Goal: Task Accomplishment & Management: Use online tool/utility

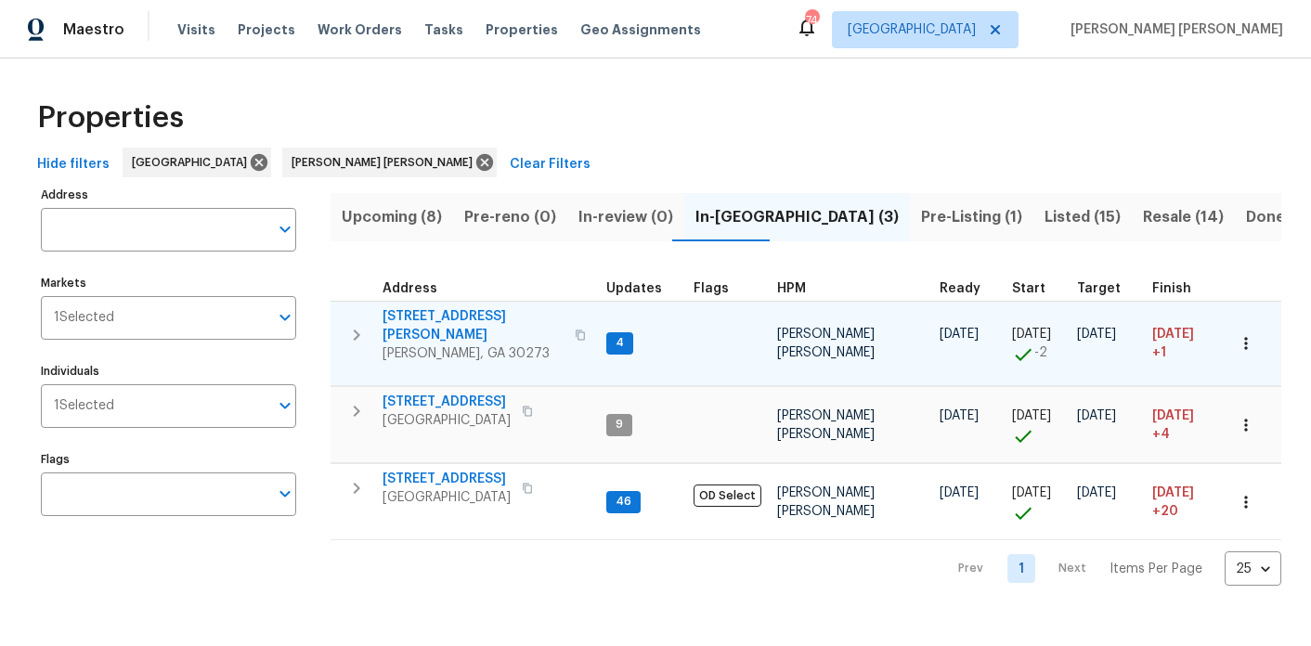
click at [469, 314] on span "[STREET_ADDRESS][PERSON_NAME]" at bounding box center [473, 325] width 181 height 37
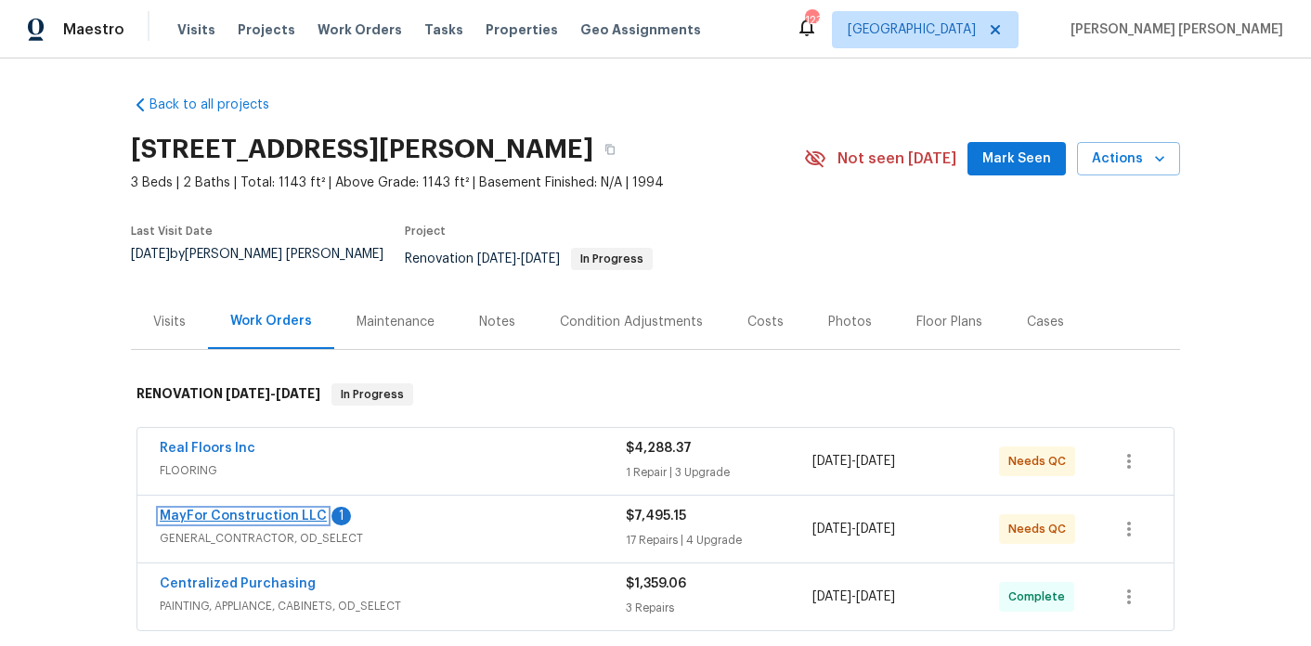
click at [226, 510] on link "MayFor Construction LLC" at bounding box center [243, 516] width 167 height 13
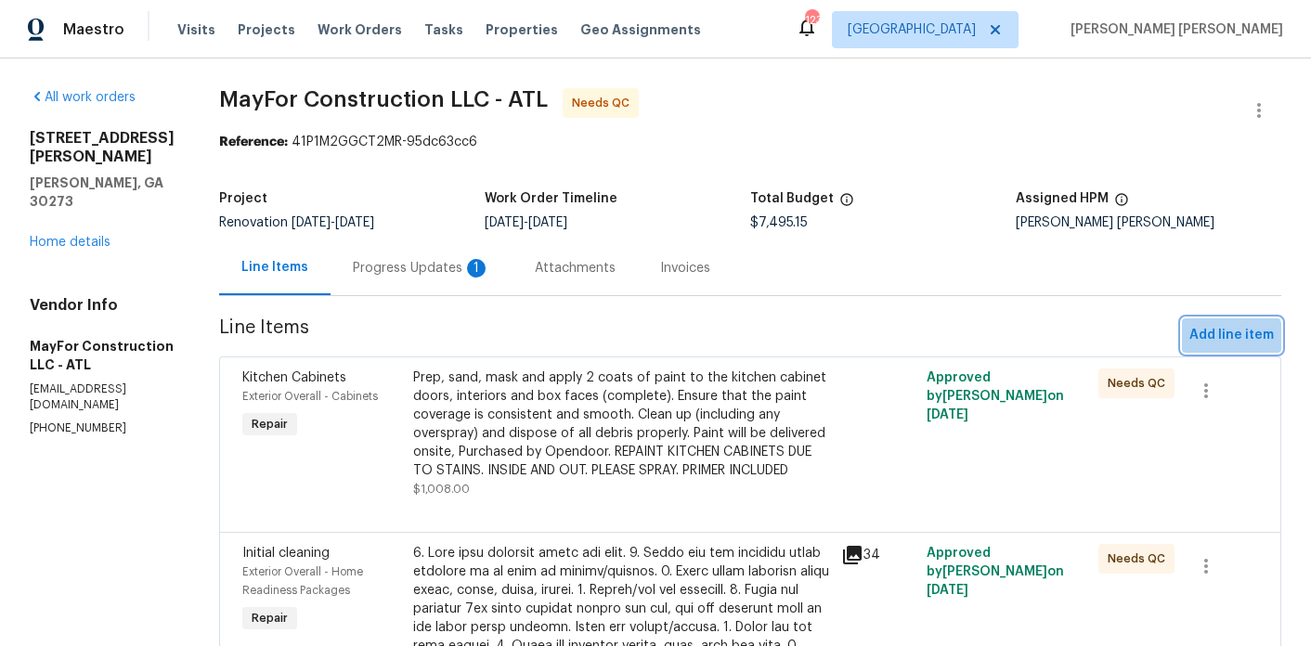
click at [1233, 340] on span "Add line item" at bounding box center [1232, 335] width 85 height 23
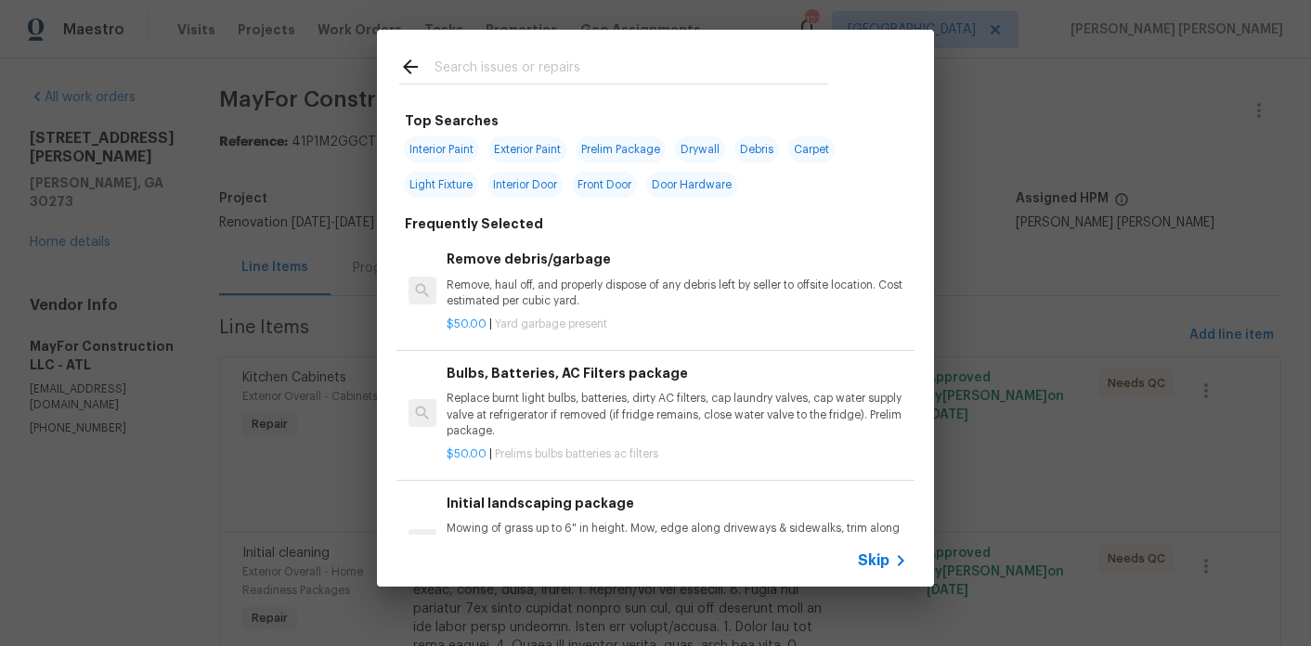
click at [567, 56] on input "text" at bounding box center [632, 70] width 394 height 28
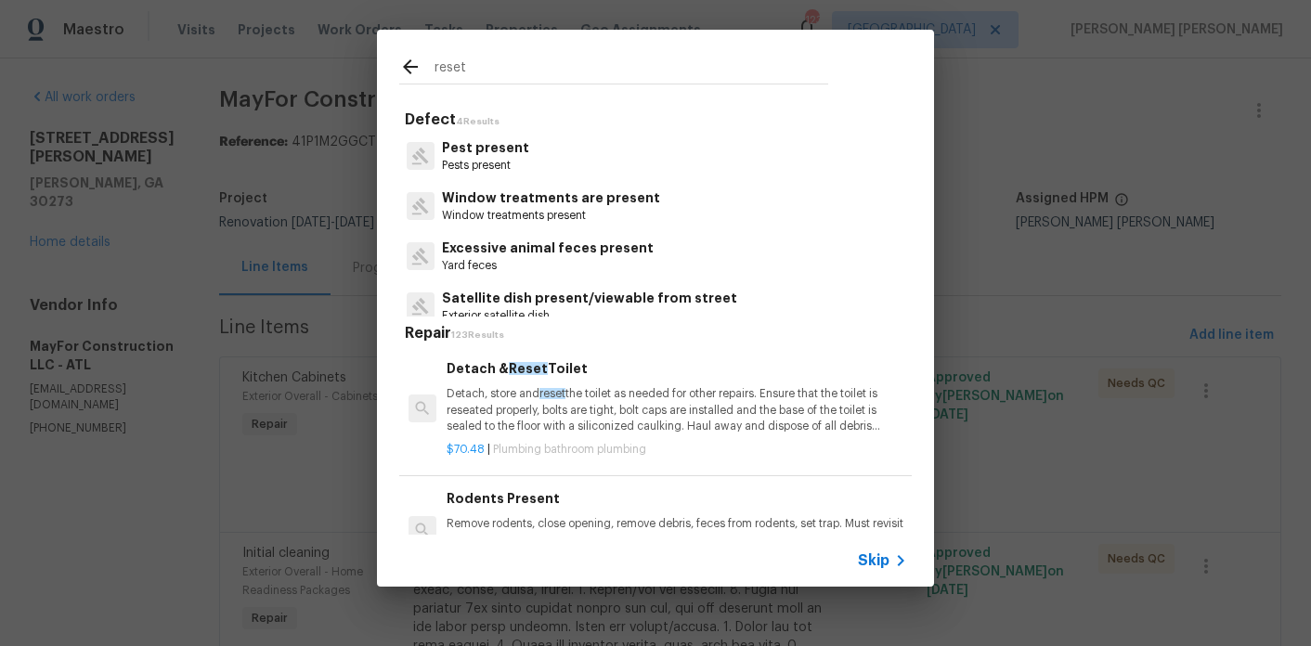
type input "reset"
click at [540, 409] on p "Detach, store and reset the toilet as needed for other repairs. Ensure that the…" at bounding box center [677, 409] width 461 height 47
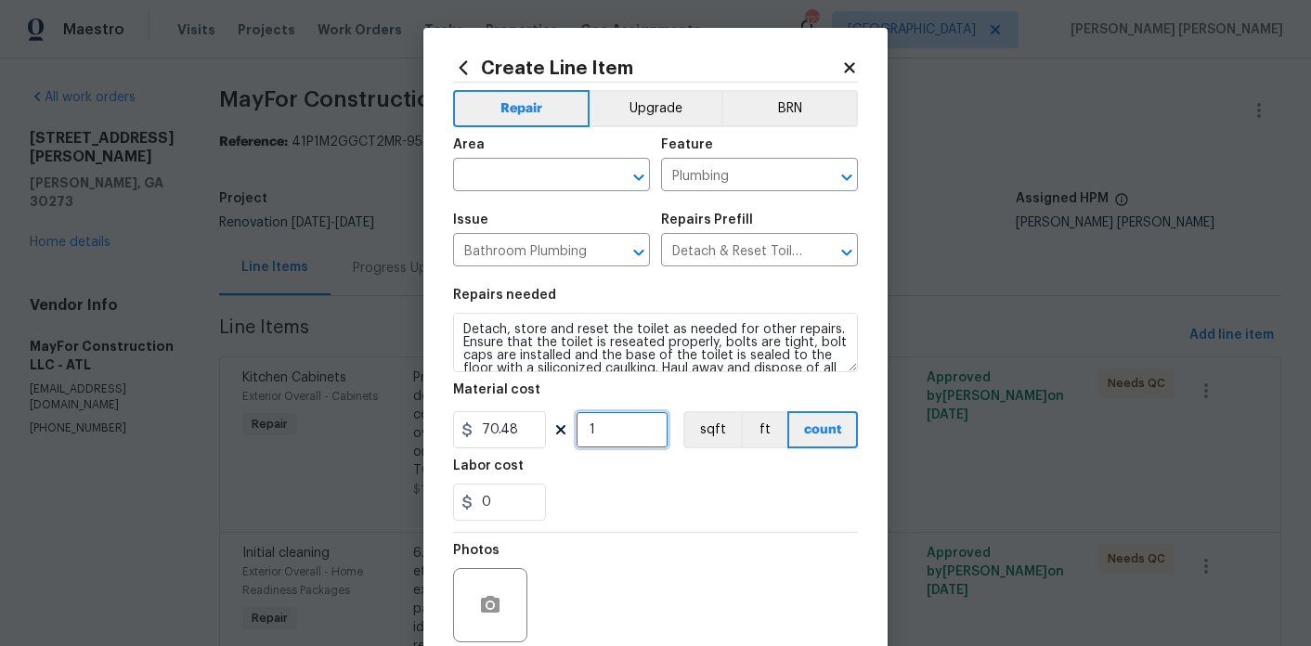
click at [624, 426] on input "1" at bounding box center [622, 429] width 93 height 37
type input "2"
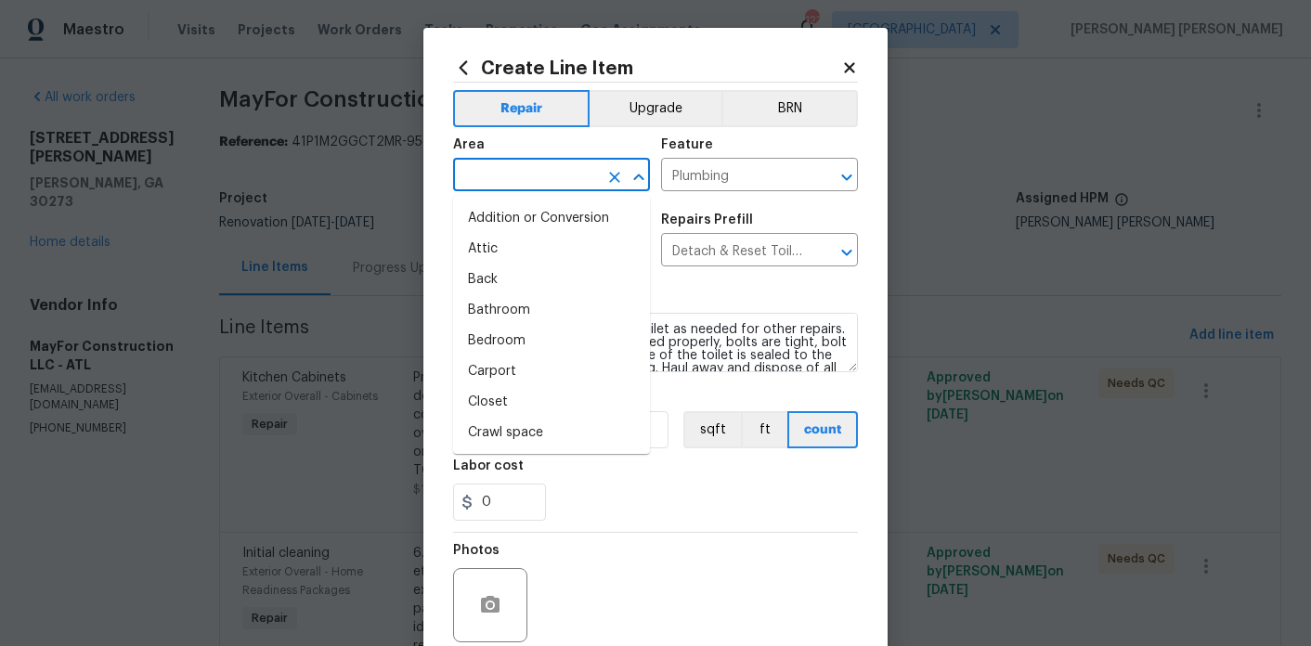
click at [548, 189] on input "text" at bounding box center [525, 177] width 145 height 29
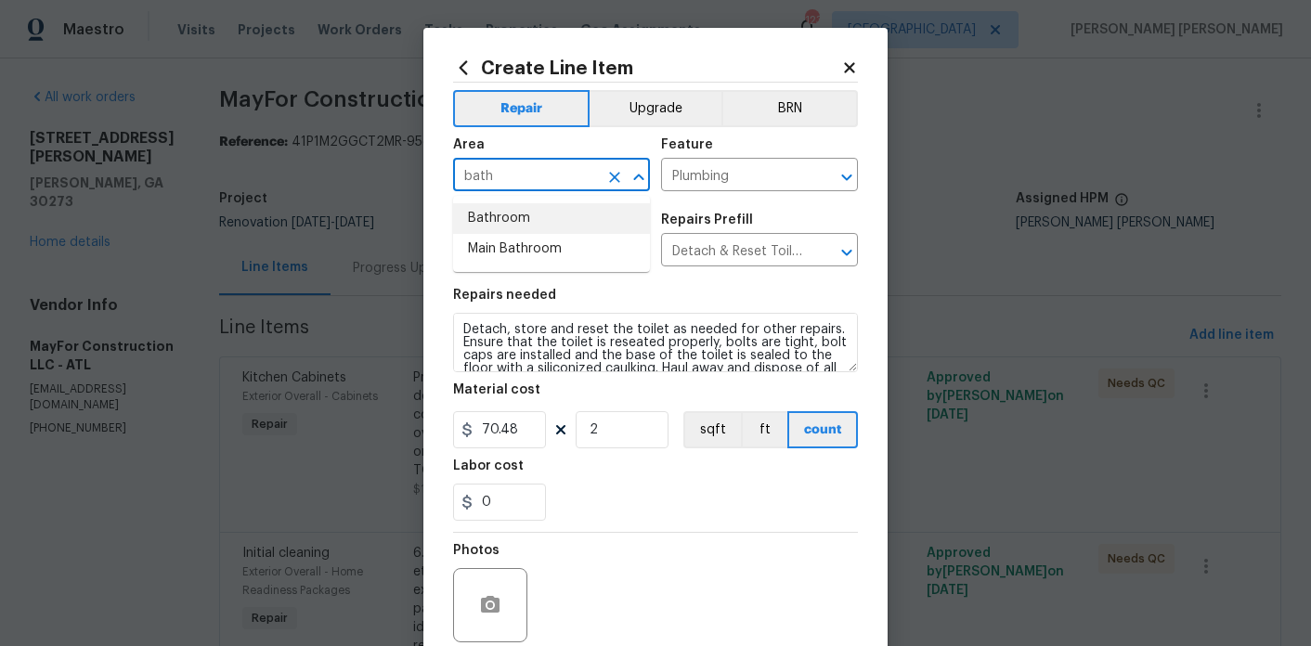
click at [518, 222] on li "Bathroom" at bounding box center [551, 218] width 197 height 31
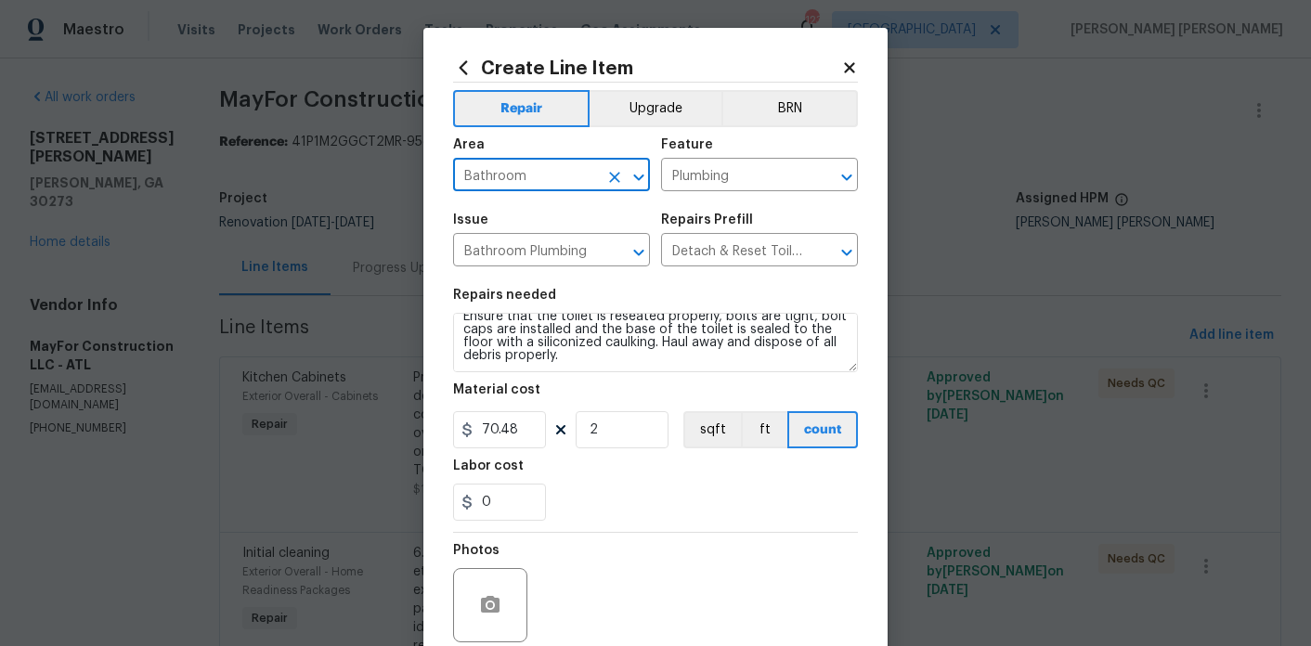
type input "Bathroom"
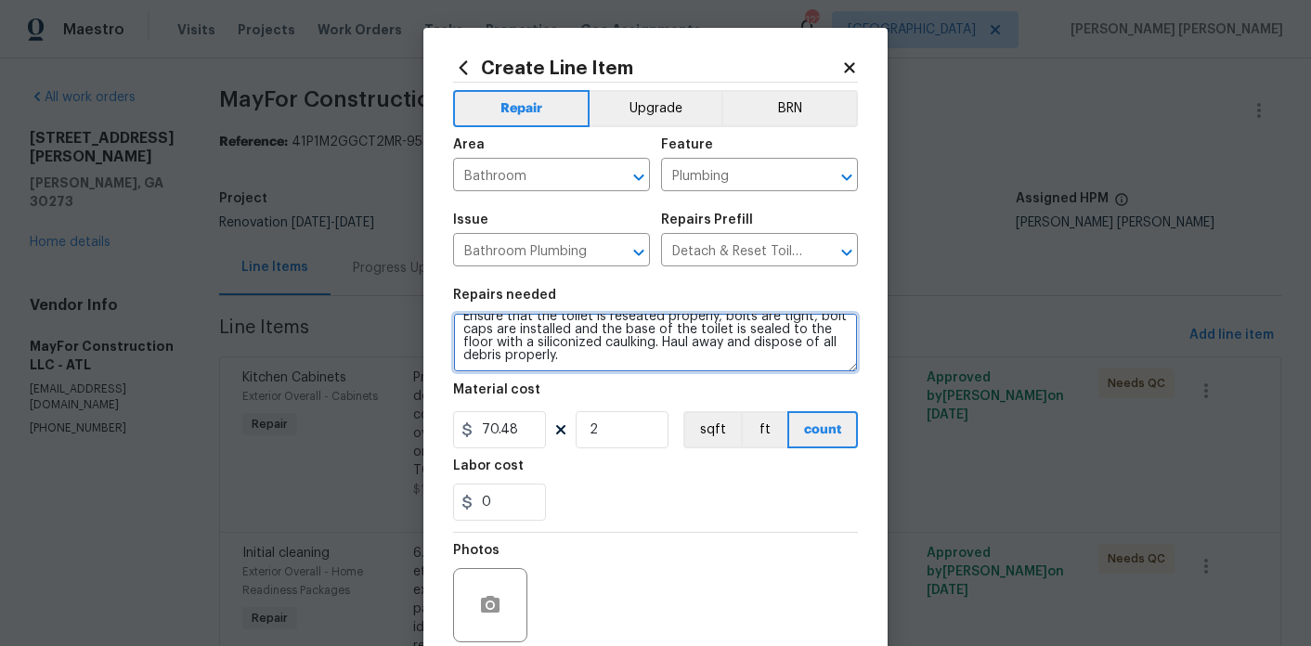
click at [668, 367] on textarea "Detach, store and reset the toilet as needed for other repairs. Ensure that the…" at bounding box center [655, 342] width 405 height 59
drag, startPoint x: 658, startPoint y: 356, endPoint x: 561, endPoint y: 355, distance: 96.6
click at [561, 355] on textarea "Detach, store and reset the toilet as needed for other repairs. Ensure that the…" at bounding box center [655, 342] width 405 height 59
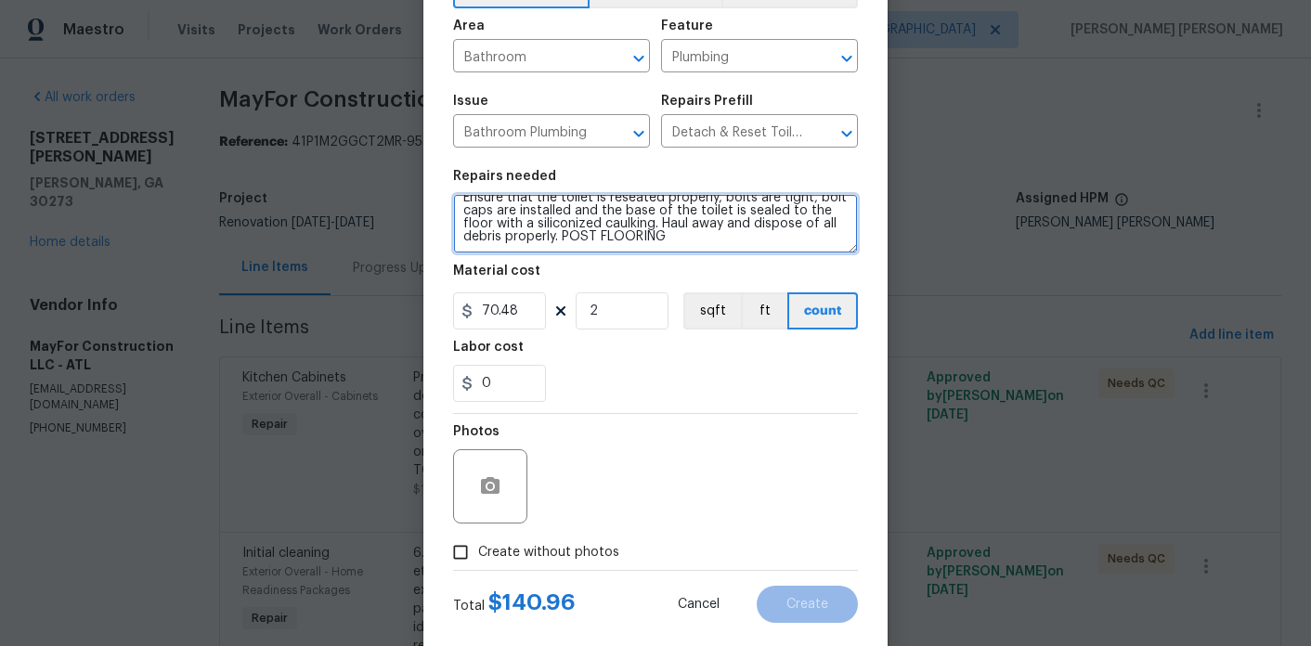
scroll to position [154, 0]
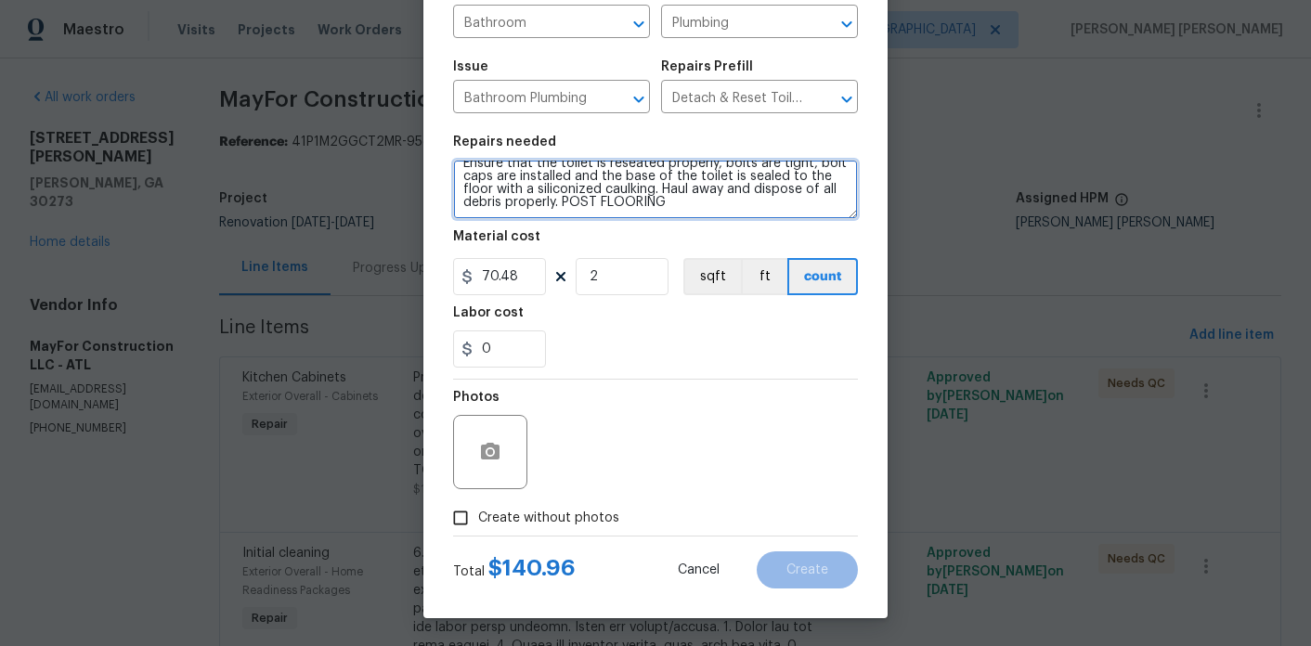
type textarea "Detach, store and reset the toilet as needed for other repairs. Ensure that the…"
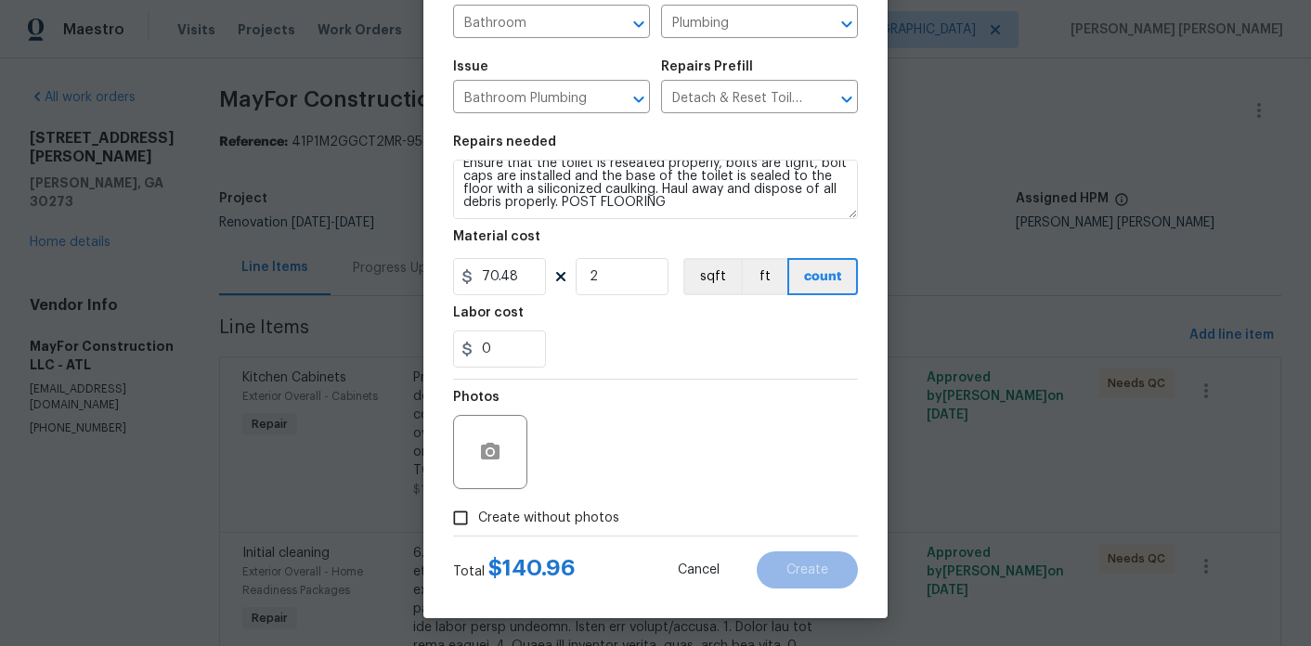
click at [556, 518] on span "Create without photos" at bounding box center [548, 519] width 141 height 20
click at [478, 518] on input "Create without photos" at bounding box center [460, 518] width 35 height 35
checkbox input "true"
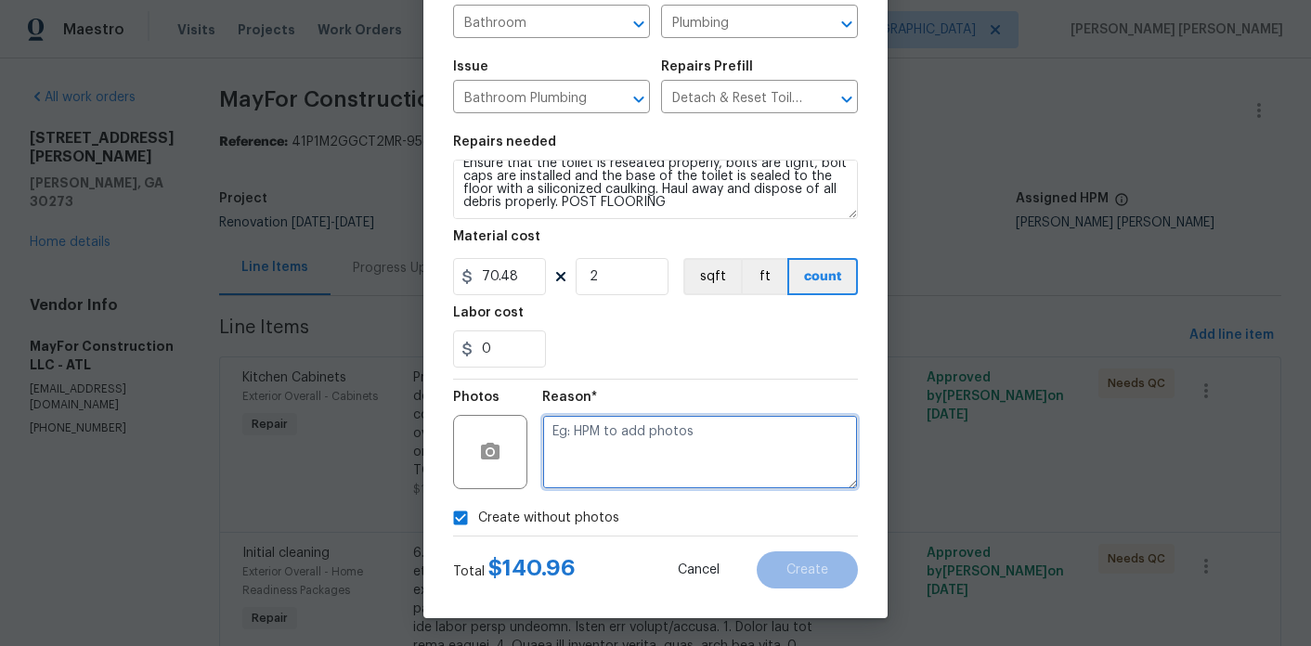
click at [645, 472] on textarea at bounding box center [700, 452] width 316 height 74
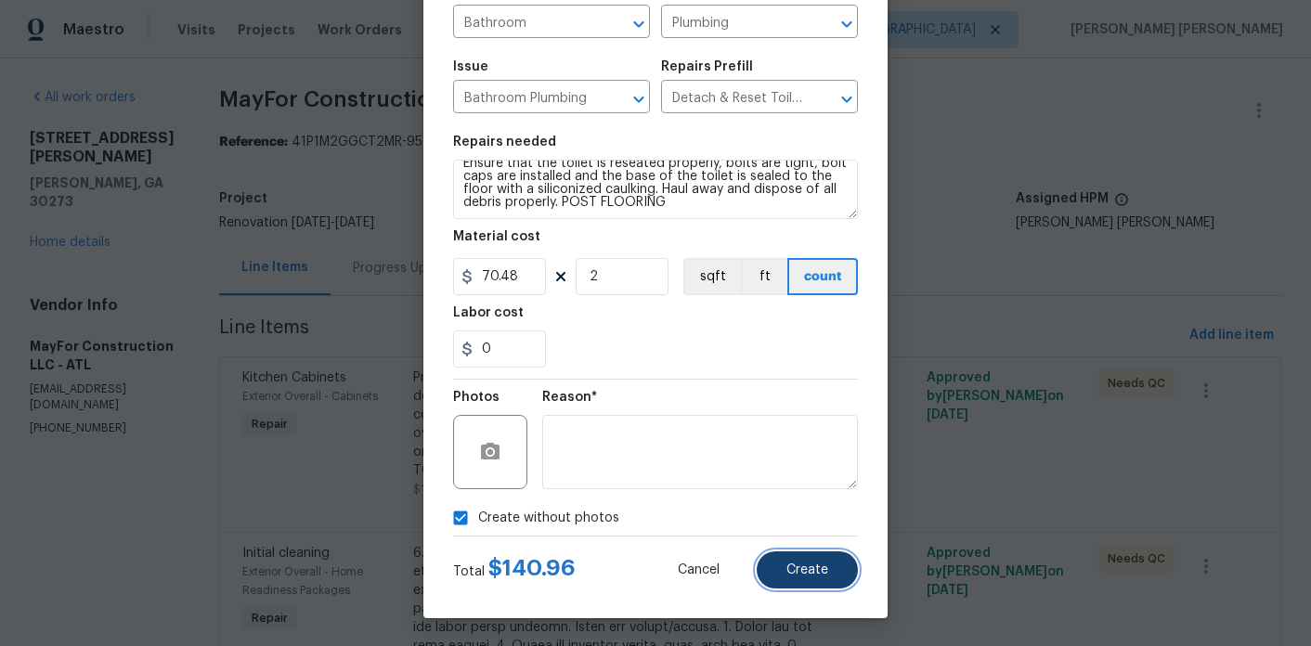
click at [775, 569] on button "Create" at bounding box center [807, 570] width 101 height 37
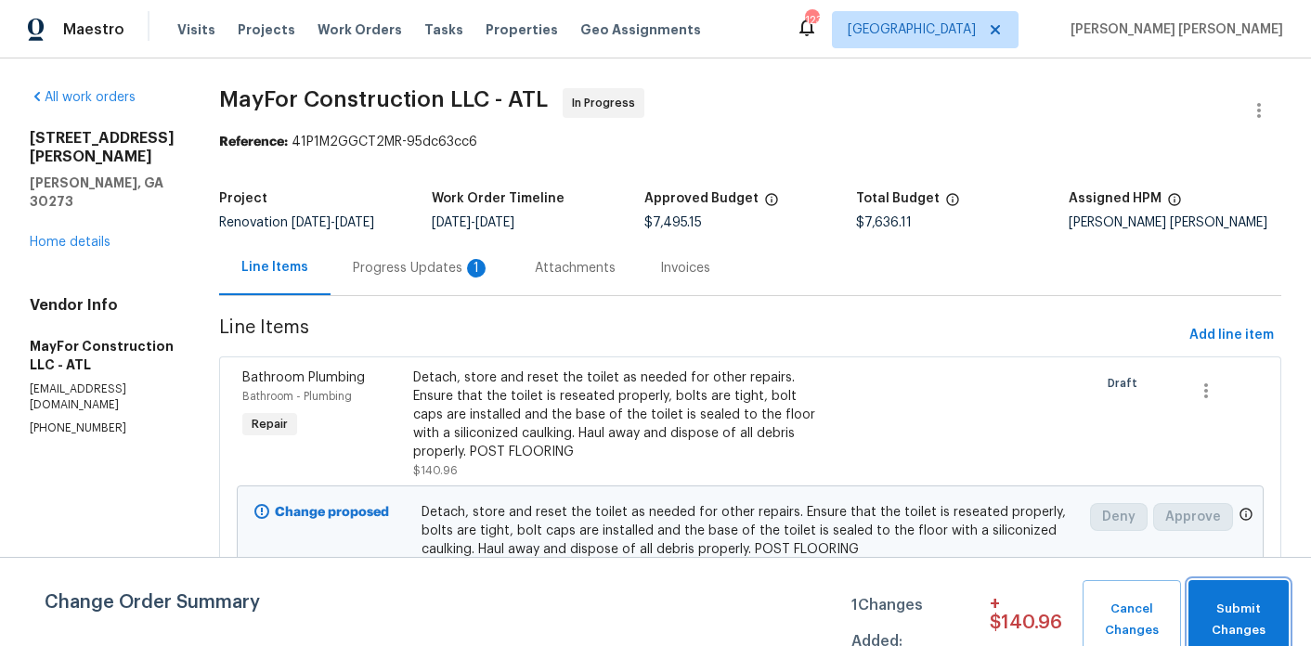
click at [1271, 619] on span "Submit Changes" at bounding box center [1239, 620] width 82 height 43
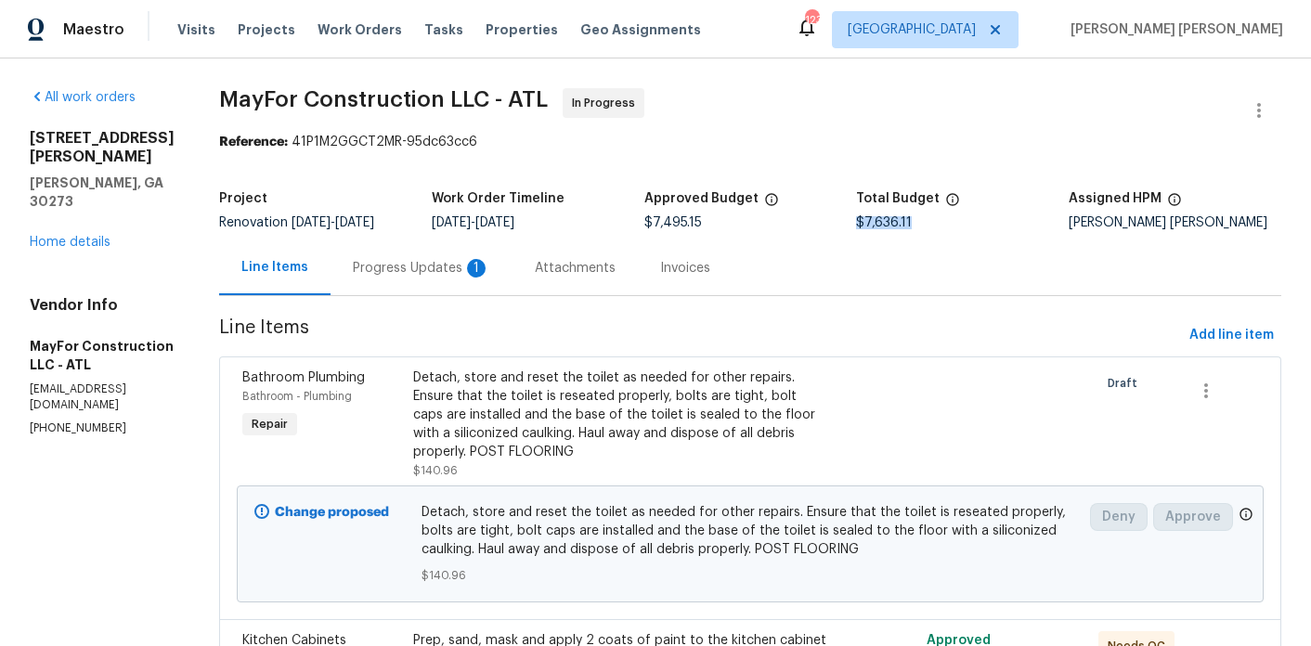
drag, startPoint x: 934, startPoint y: 217, endPoint x: 866, endPoint y: 219, distance: 68.8
click at [866, 219] on div "$7,636.11" at bounding box center [962, 222] width 213 height 13
copy span "$7,636.11"
click at [446, 273] on div "Progress Updates 1" at bounding box center [421, 268] width 137 height 19
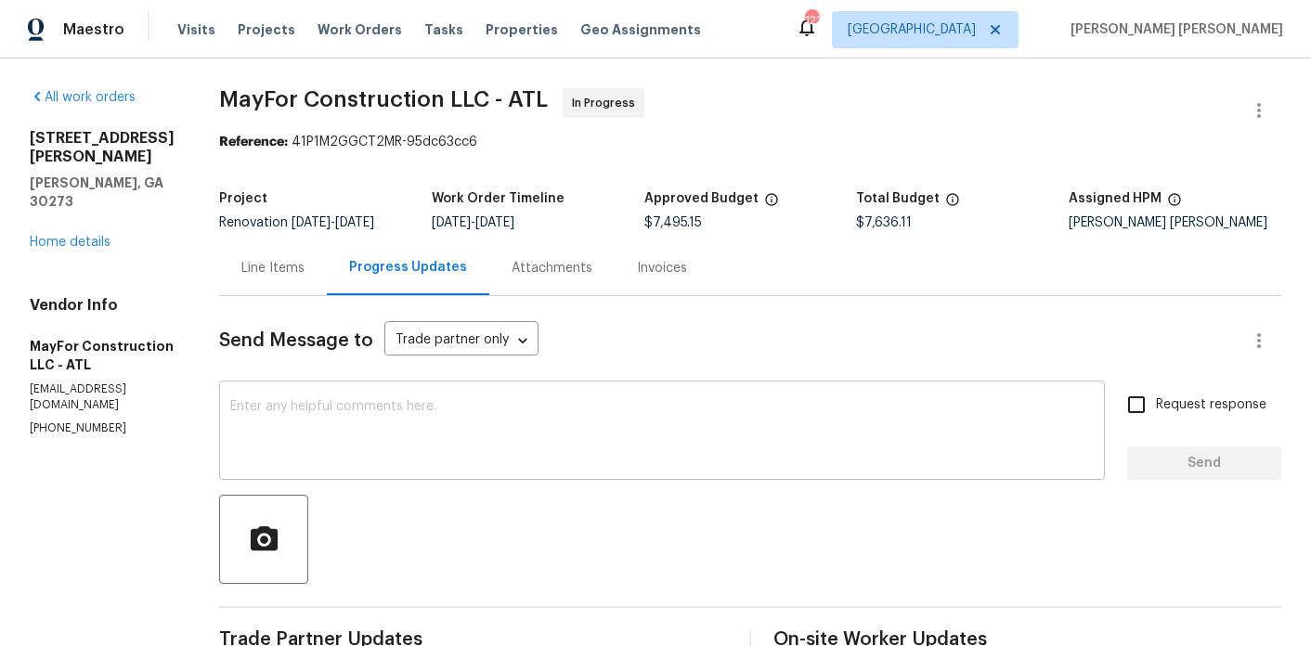
click at [499, 431] on textarea at bounding box center [662, 432] width 864 height 65
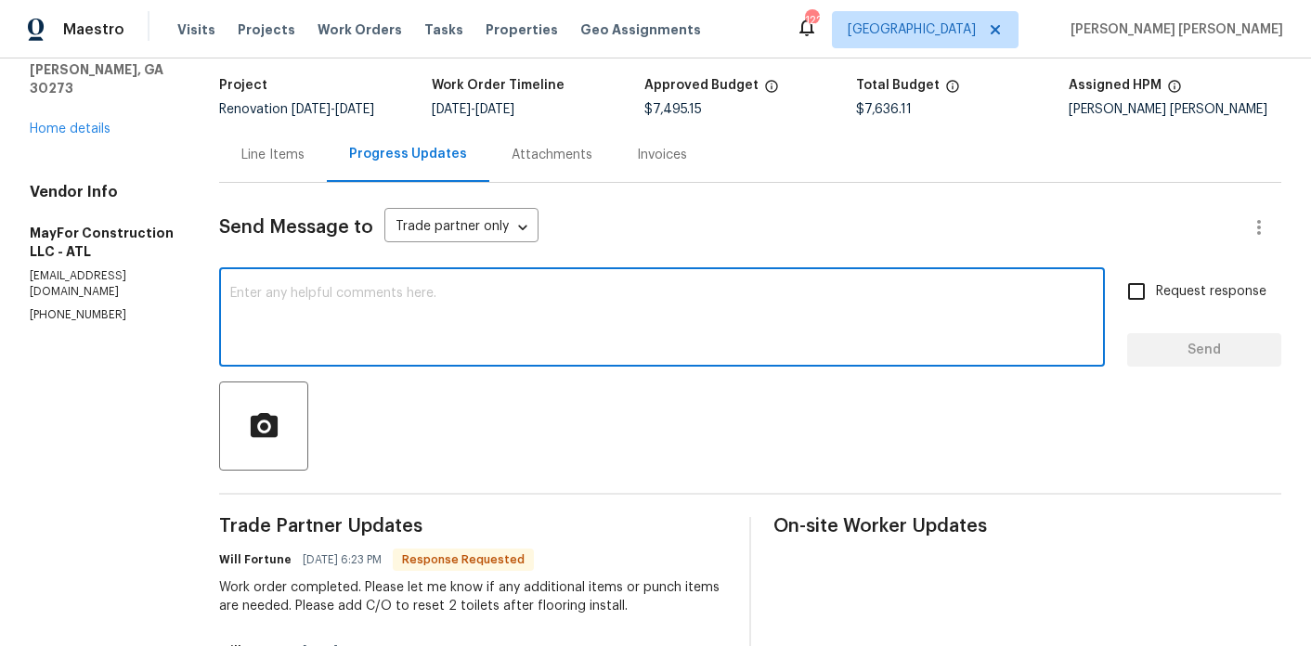
scroll to position [117, 0]
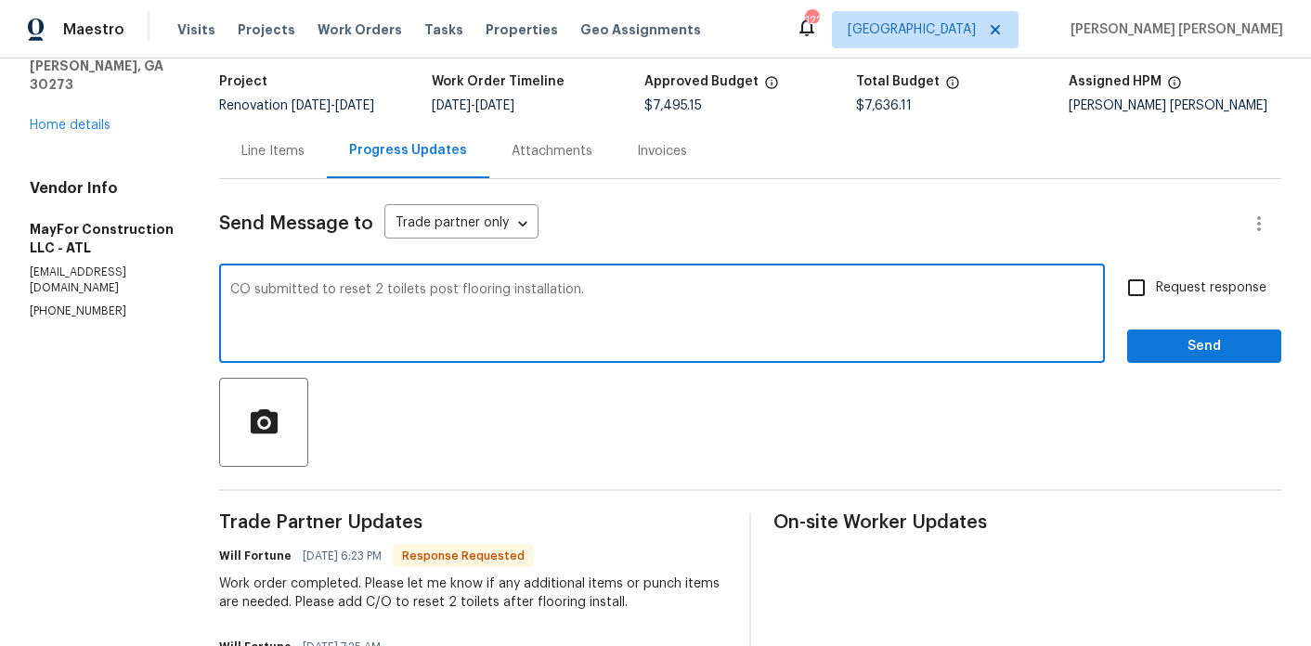
type textarea "CO submitted to reset 2 toilets post flooring installation."
click at [1200, 280] on span "Request response" at bounding box center [1211, 289] width 111 height 20
click at [1156, 280] on input "Request response" at bounding box center [1136, 287] width 39 height 39
checkbox input "true"
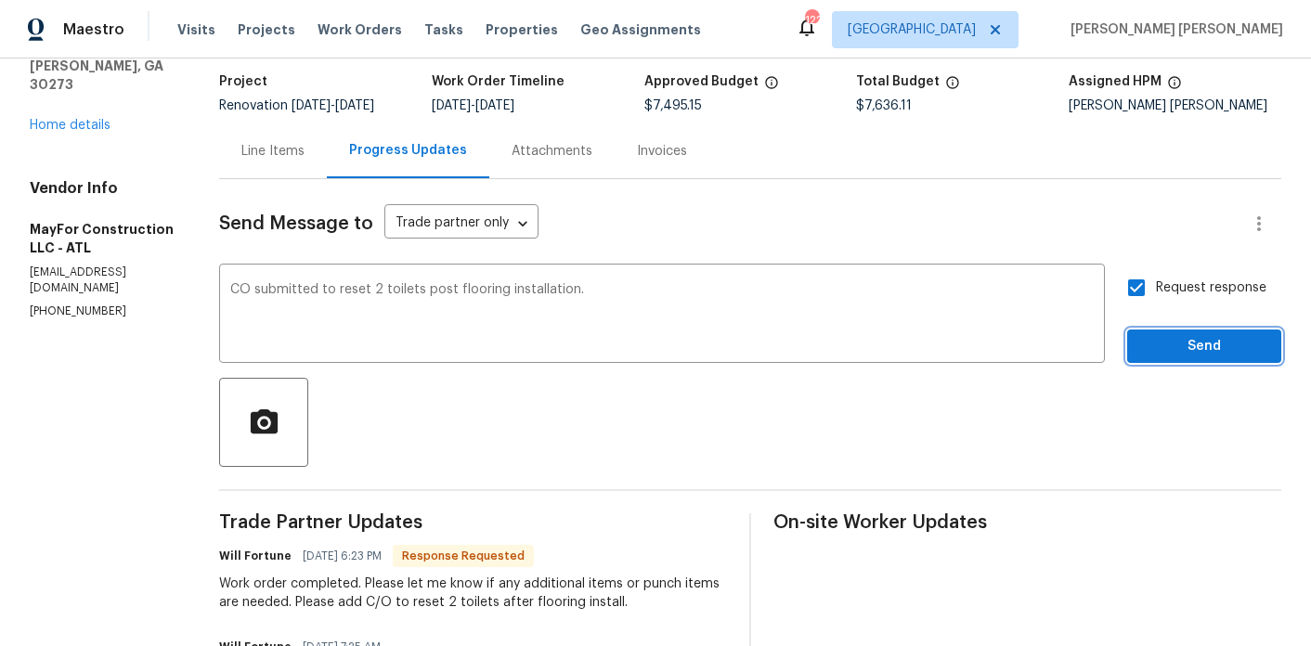
click at [1179, 350] on span "Send" at bounding box center [1204, 346] width 124 height 23
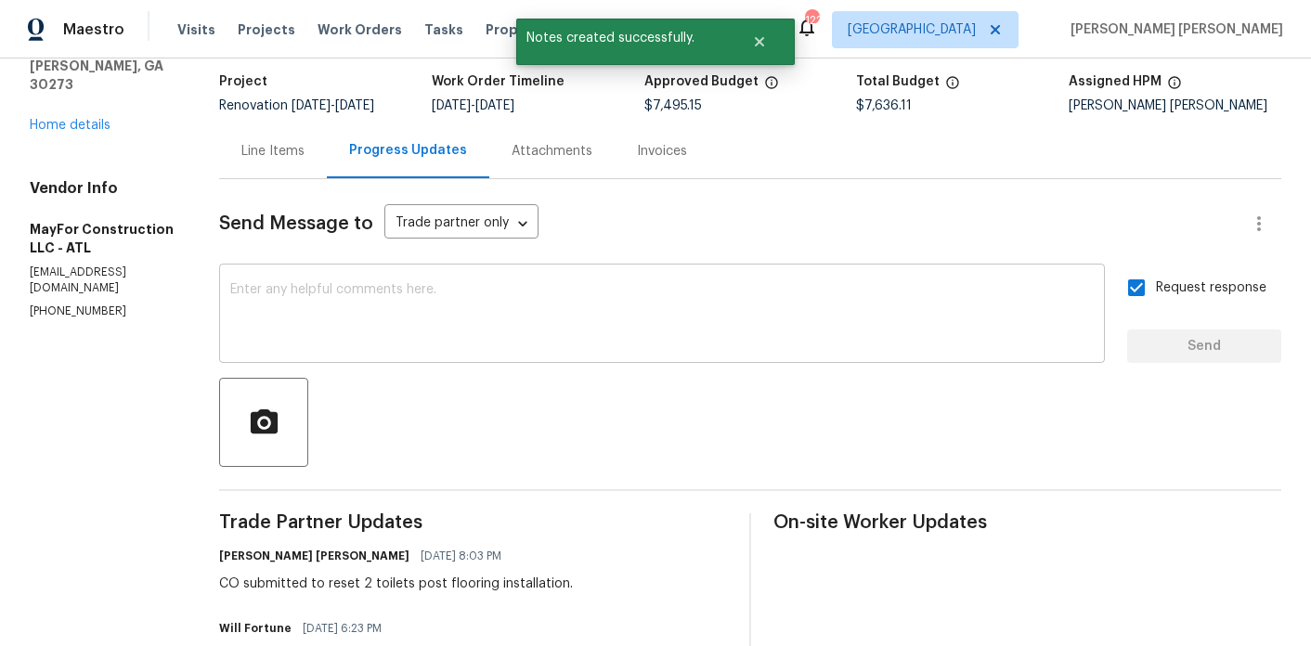
click at [614, 359] on div "x ​" at bounding box center [662, 315] width 886 height 95
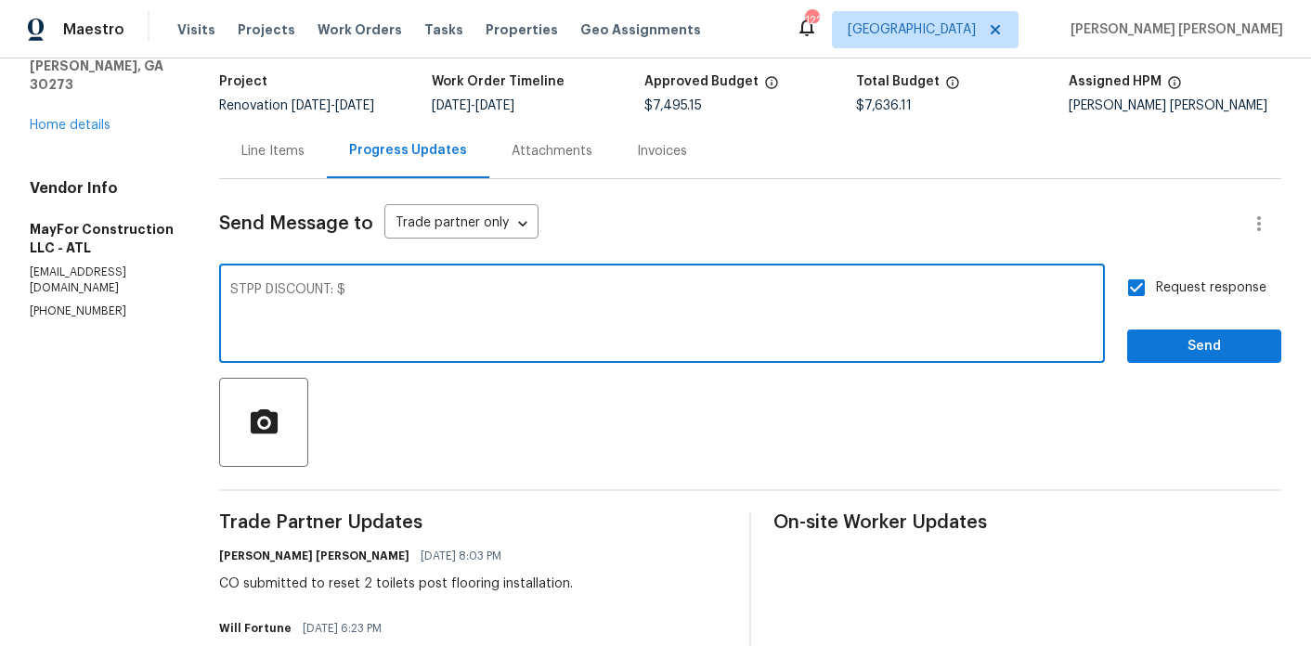
paste textarea "$7,636.11"
drag, startPoint x: 558, startPoint y: 300, endPoint x: 301, endPoint y: 267, distance: 259.4
type textarea "STPP DISCOUNT: $$7,636.11 x 0.05 = $381.81"
click at [1162, 343] on span "Send" at bounding box center [1204, 346] width 124 height 23
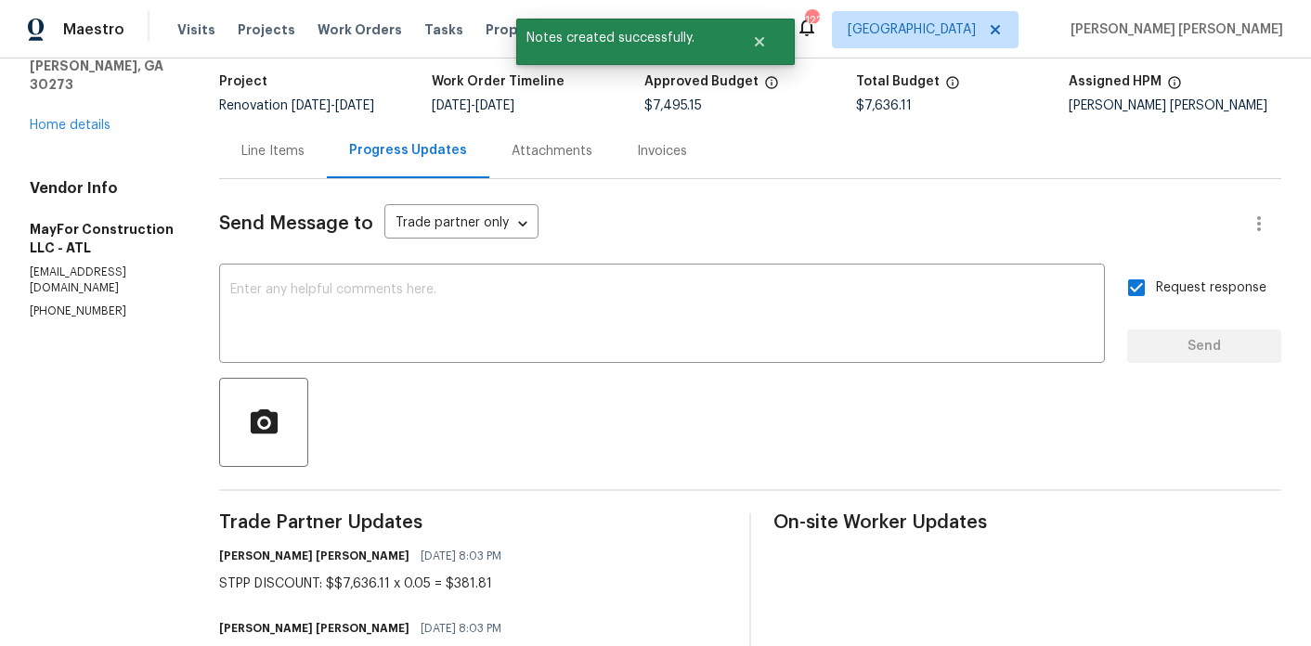
click at [280, 147] on div "Line Items" at bounding box center [272, 151] width 63 height 19
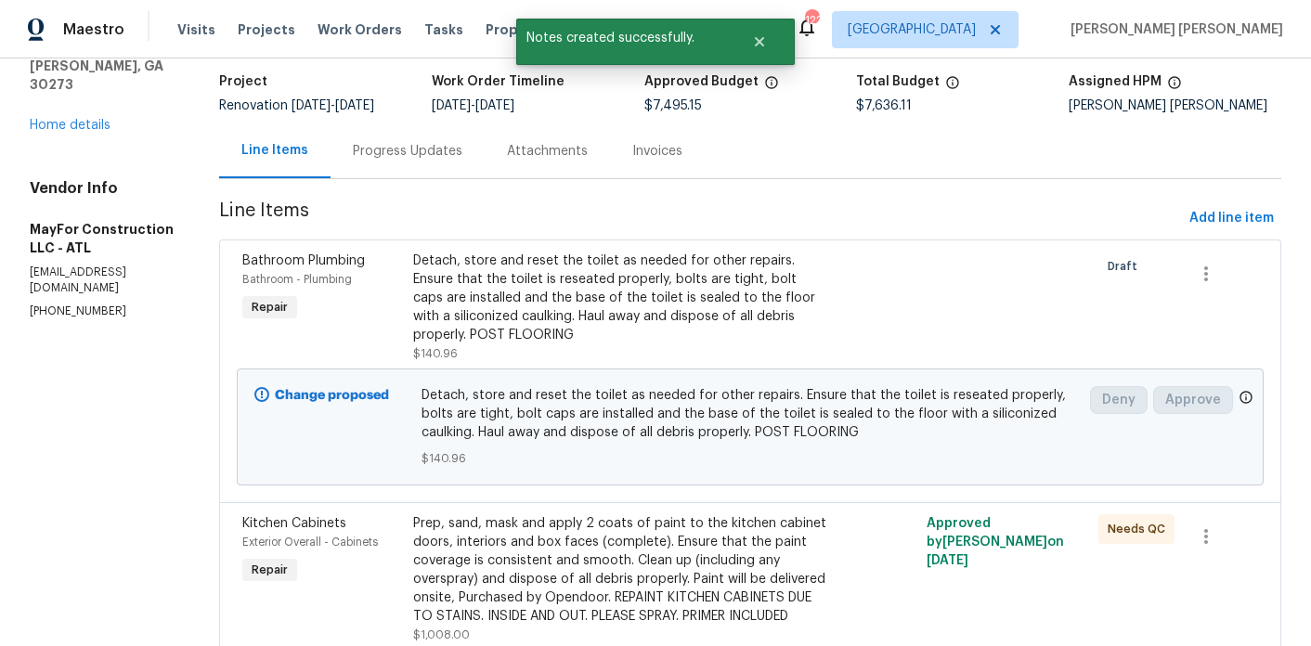
scroll to position [1429, 0]
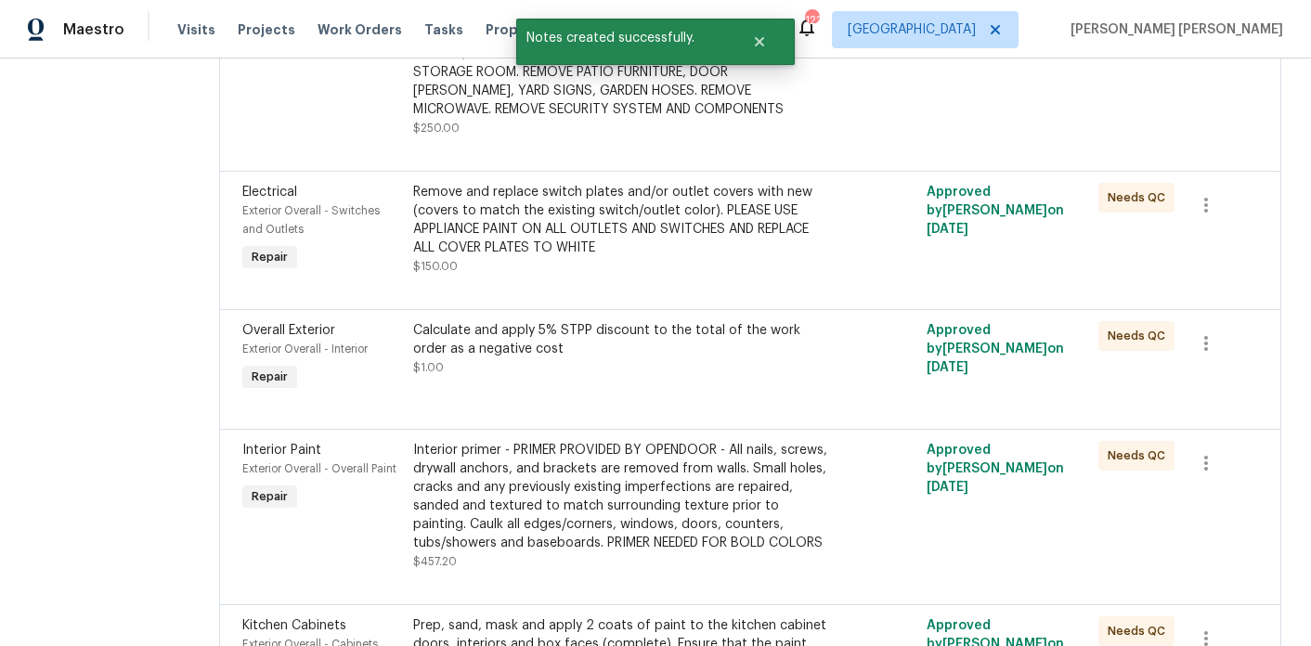
click at [514, 358] on div "Calculate and apply 5% STPP discount to the total of the work order as a negati…" at bounding box center [621, 339] width 417 height 37
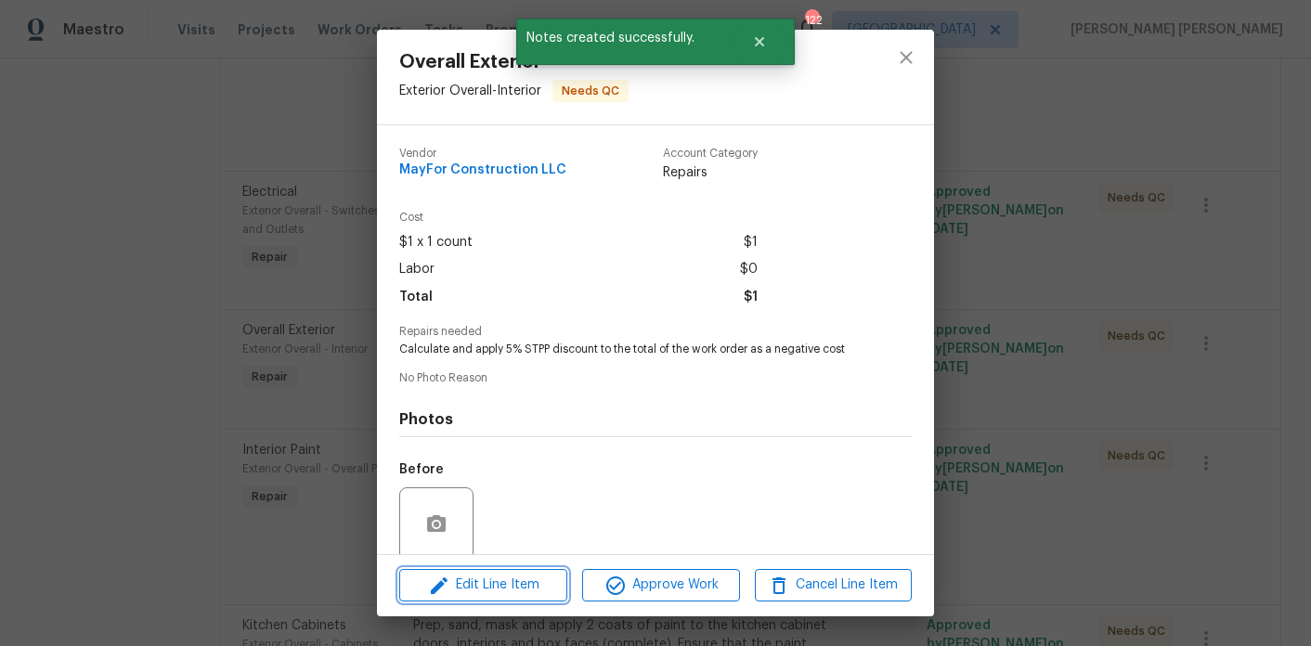
click at [525, 577] on span "Edit Line Item" at bounding box center [483, 585] width 157 height 23
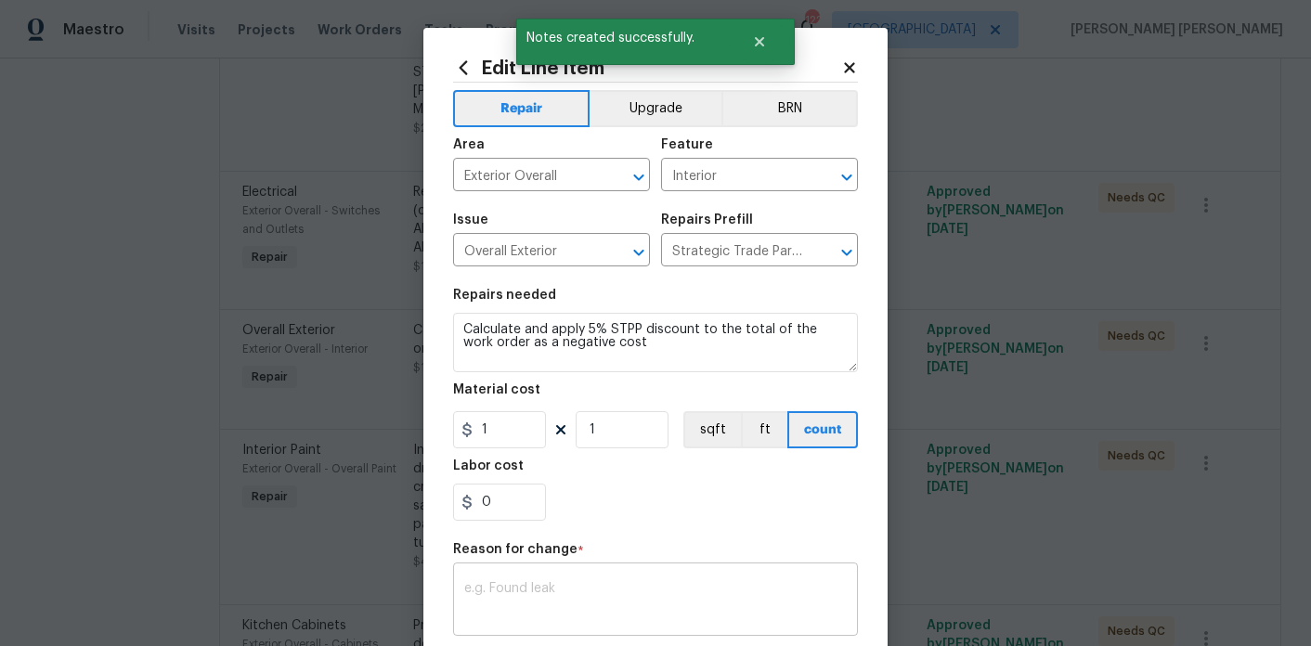
click at [565, 581] on div "x ​" at bounding box center [655, 601] width 405 height 69
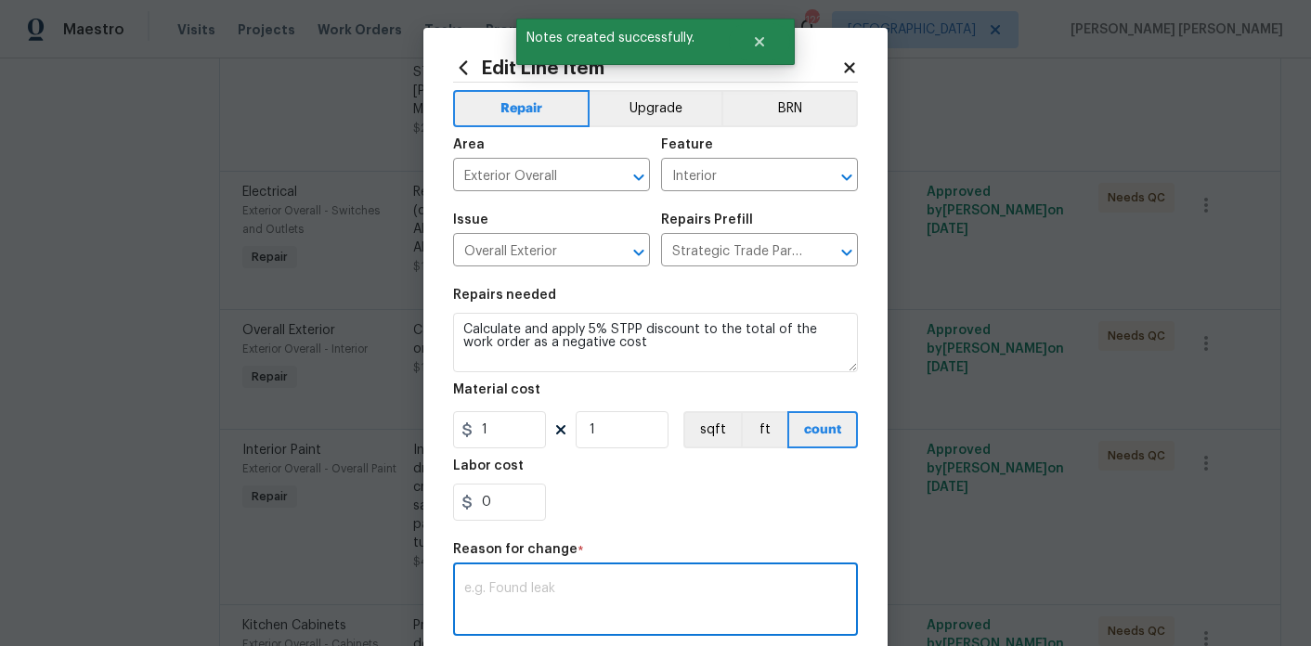
paste textarea "STPP DISCOUNT: $$7,636.11 x 0.05 = $381.81"
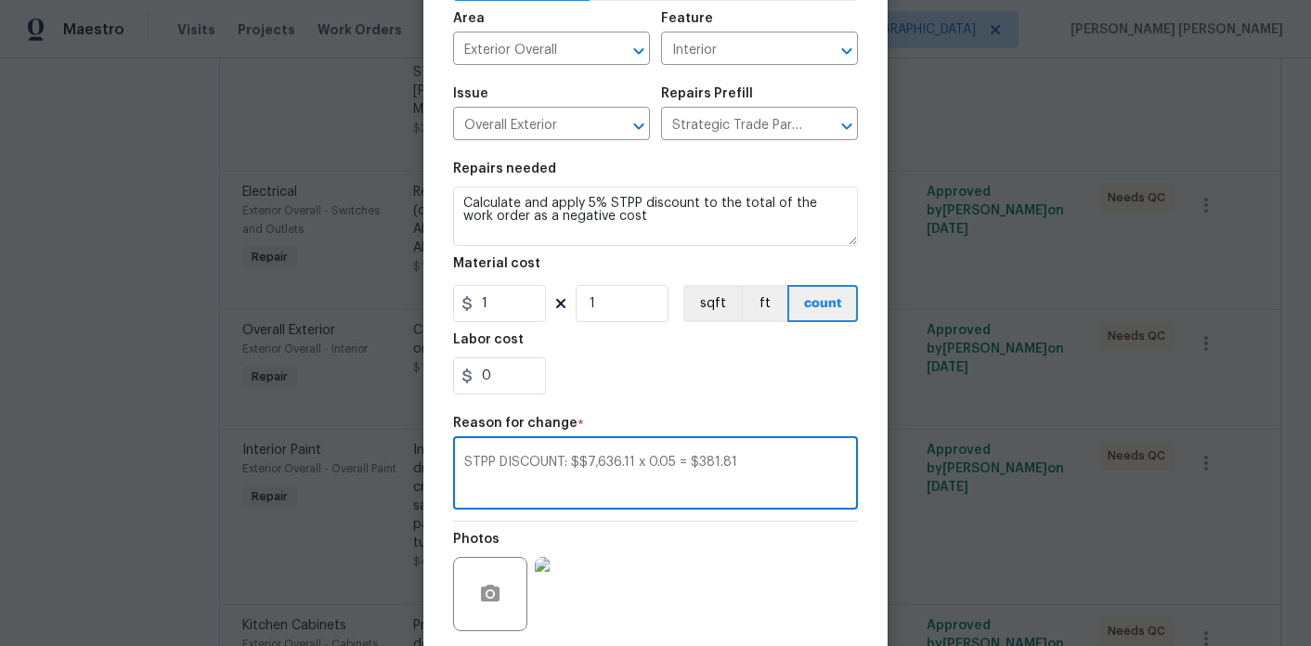
scroll to position [137, 0]
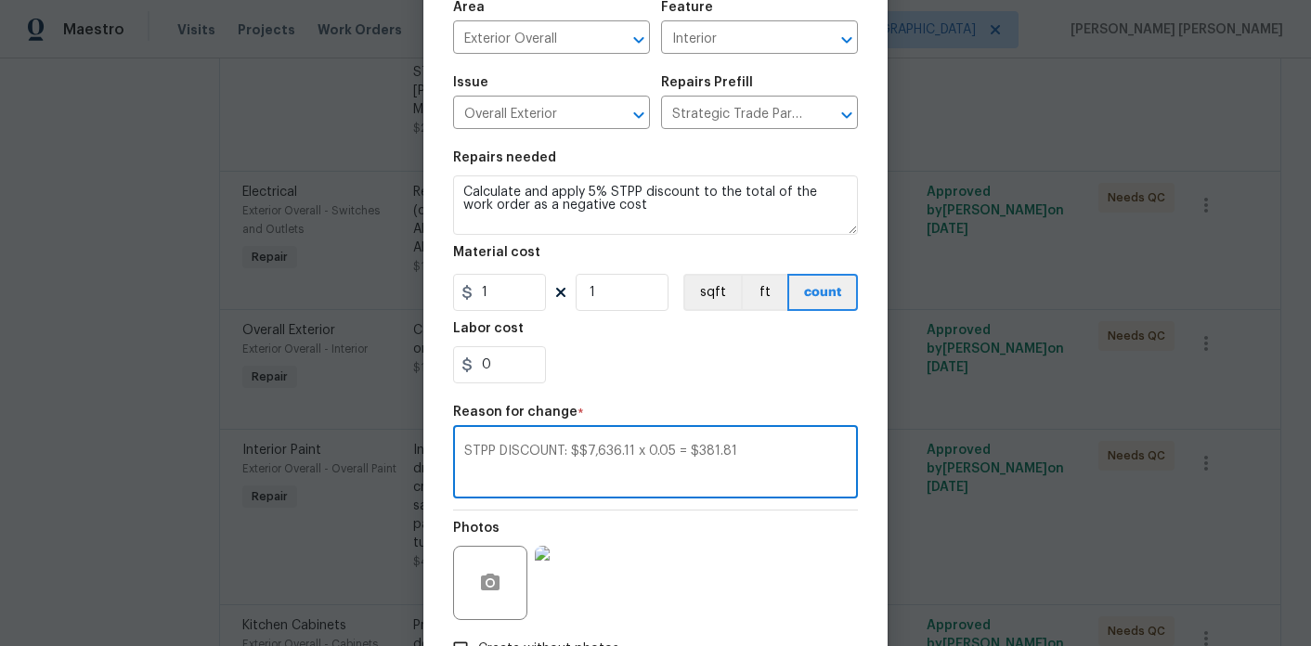
type textarea "STPP DISCOUNT: $$7,636.11 x 0.05 = $381.81"
click at [503, 298] on input "1" at bounding box center [499, 292] width 93 height 37
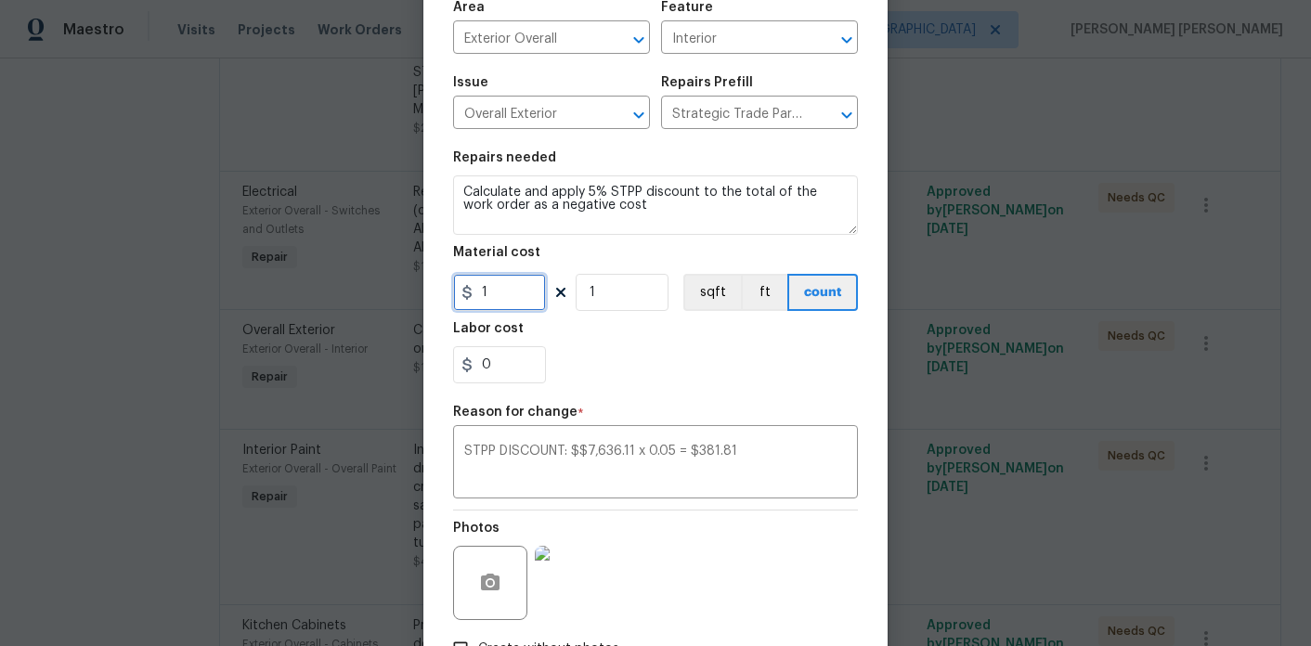
click at [503, 298] on input "1" at bounding box center [499, 292] width 93 height 37
click at [591, 344] on div "Labor cost" at bounding box center [655, 334] width 405 height 24
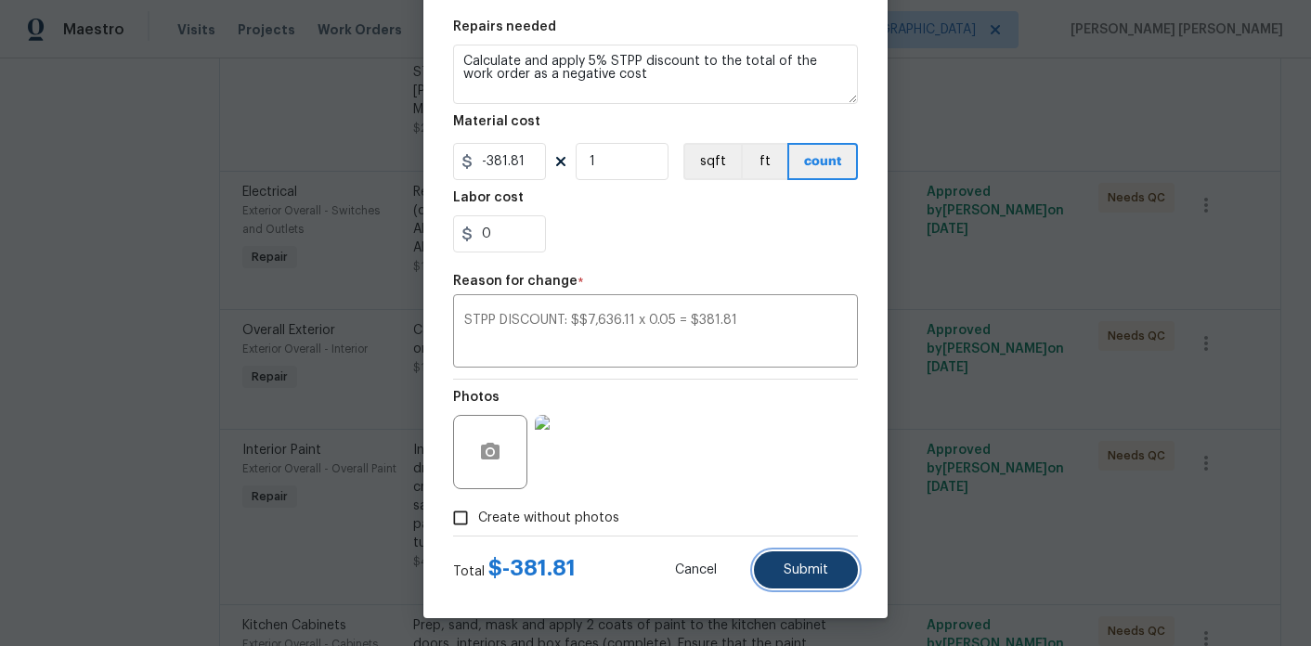
click at [796, 557] on button "Submit" at bounding box center [806, 570] width 104 height 37
type input "1"
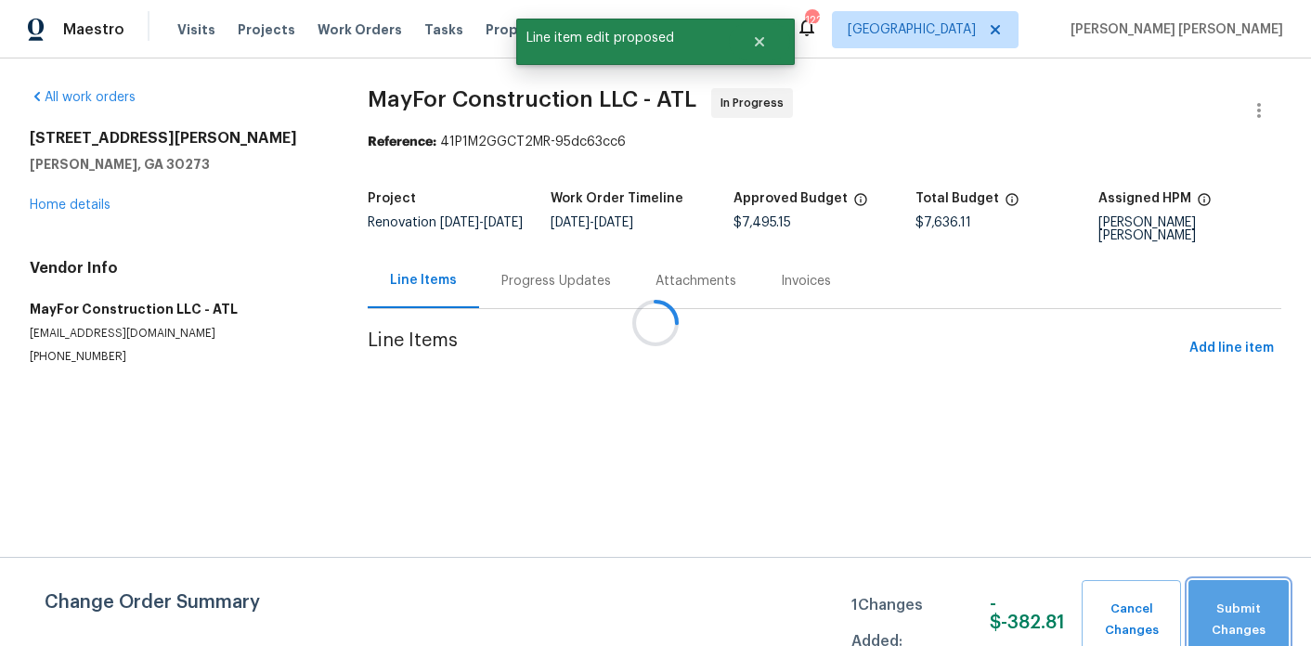
scroll to position [0, 0]
click at [1233, 607] on span "Submit Changes" at bounding box center [1239, 620] width 82 height 43
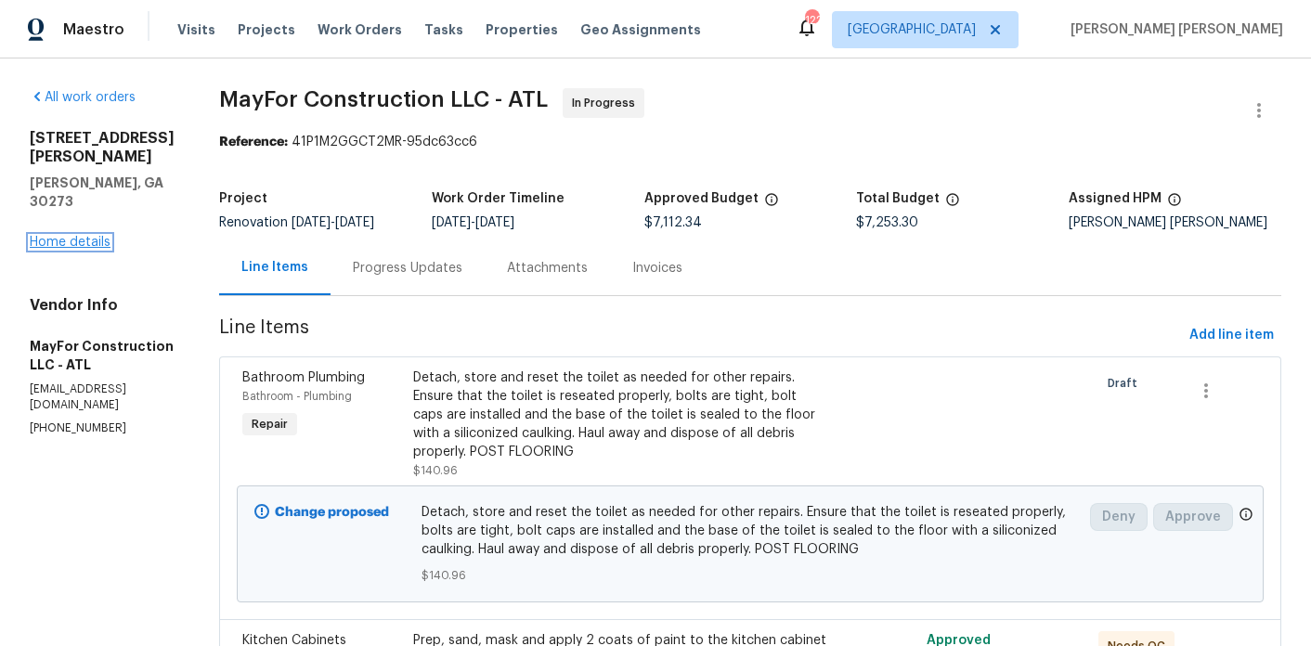
click at [96, 236] on link "Home details" at bounding box center [70, 242] width 81 height 13
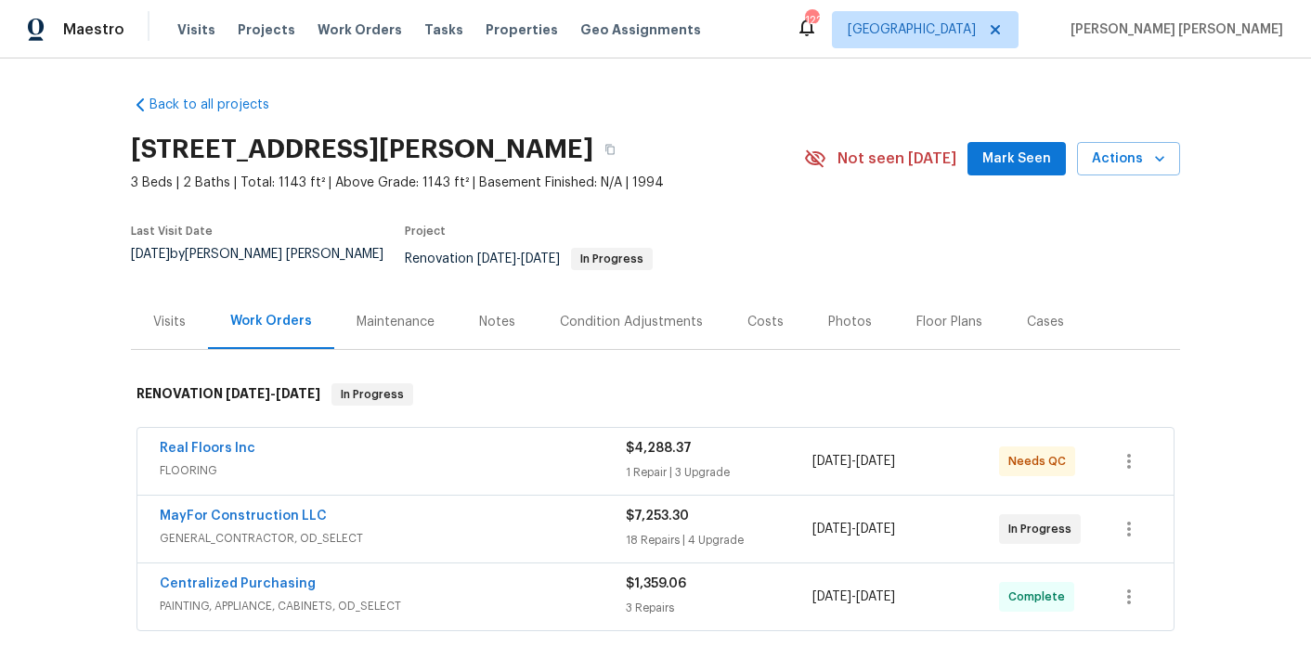
click at [479, 313] on div "Notes" at bounding box center [497, 322] width 36 height 19
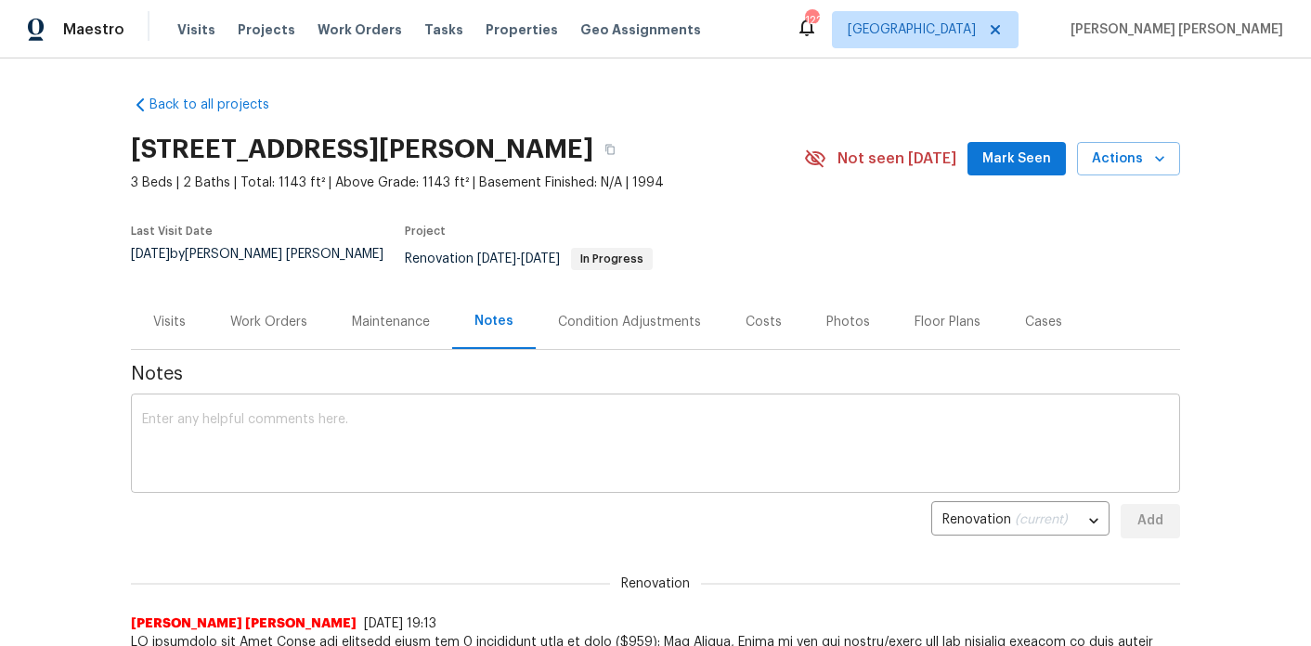
click at [472, 448] on textarea at bounding box center [655, 445] width 1027 height 65
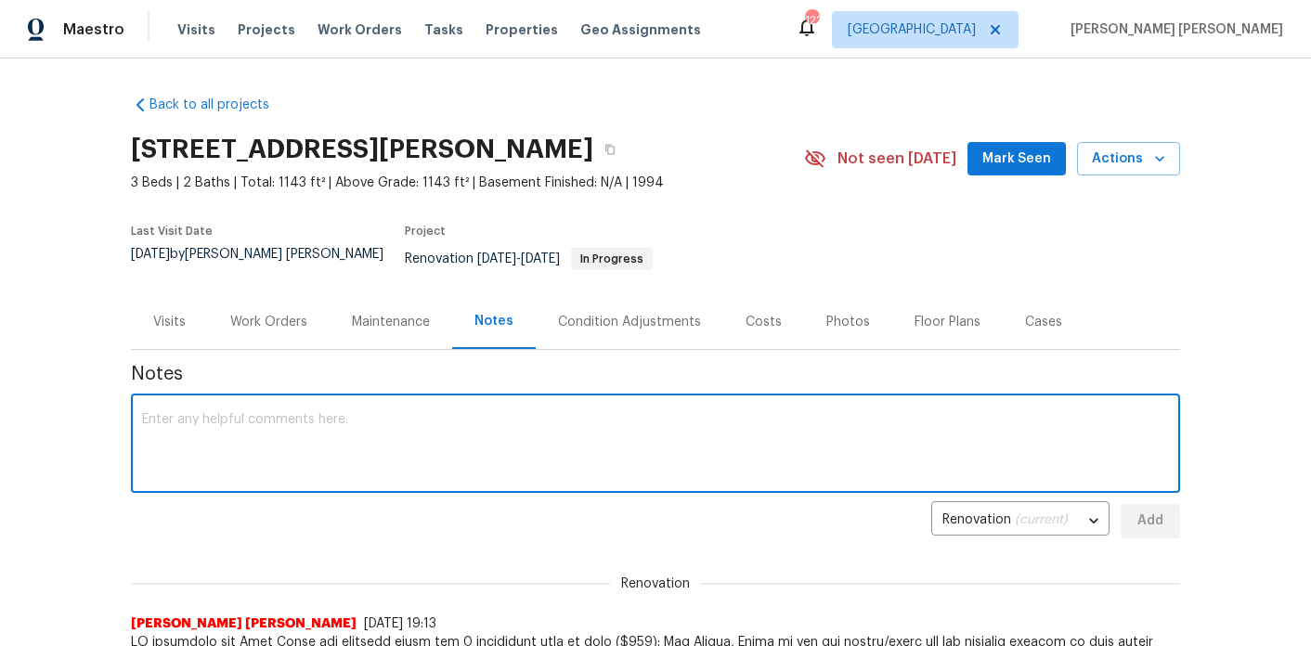
paste textarea "STPP DISCOUNT: $$7,636.11 x 0.05 = $381.81"
type textarea "STPP DISCOUNT: $$7,636.11 x 0.05 = $381.81"
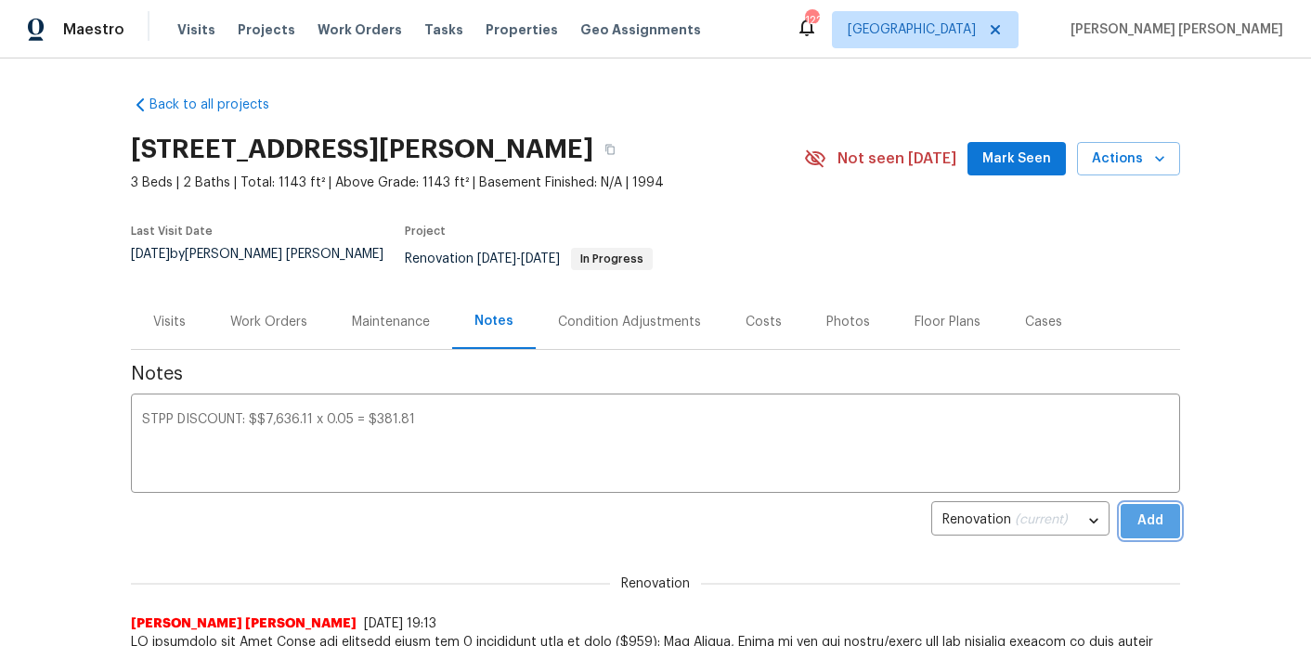
click at [1140, 510] on span "Add" at bounding box center [1151, 521] width 30 height 23
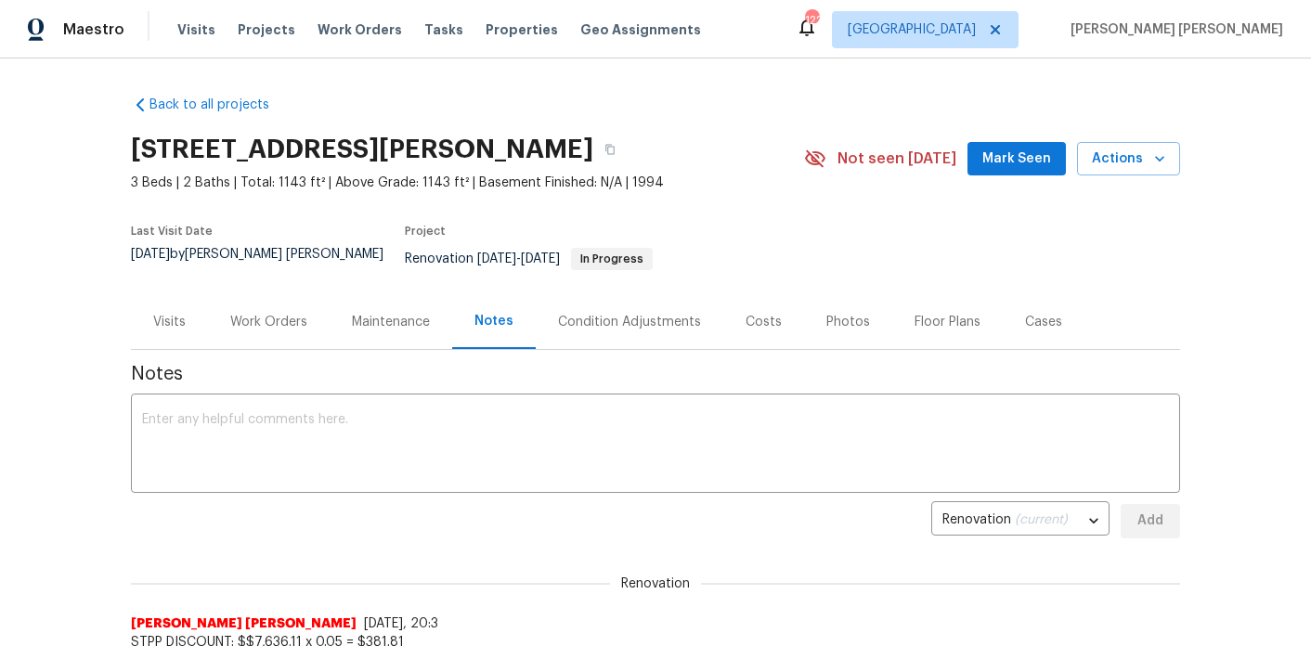
click at [264, 313] on div "Work Orders" at bounding box center [268, 322] width 77 height 19
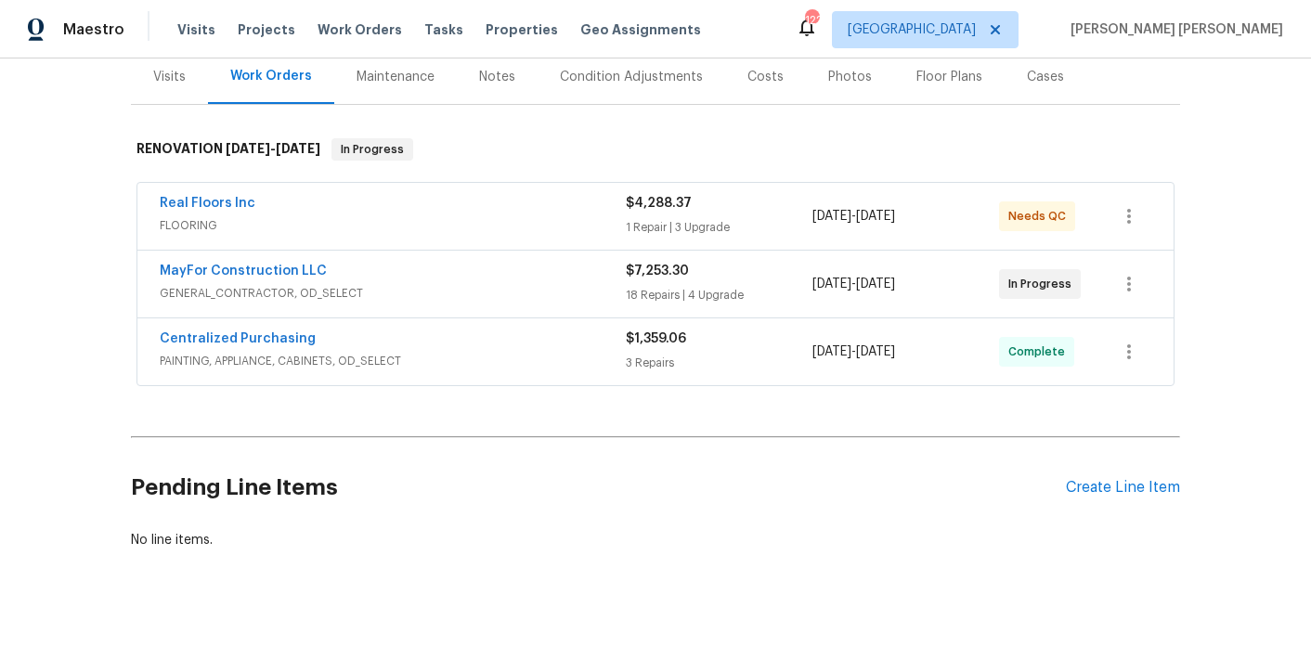
scroll to position [246, 0]
